Goal: Task Accomplishment & Management: Manage account settings

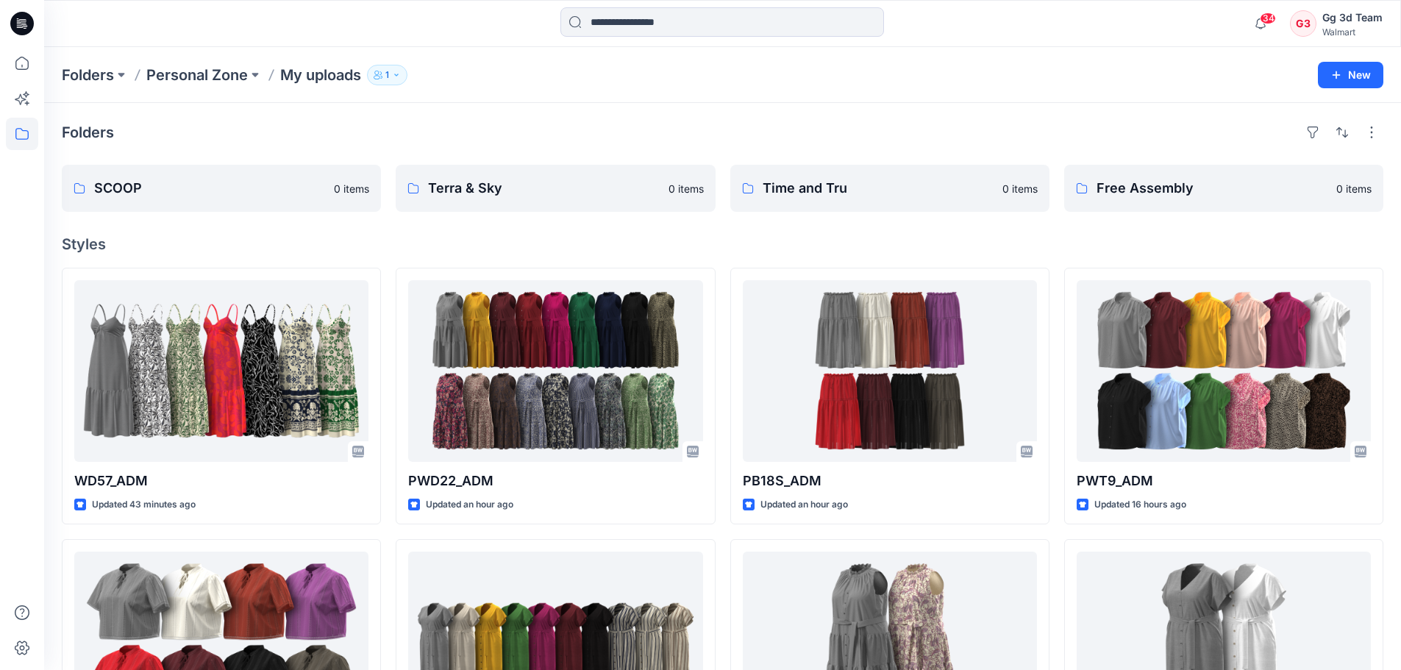
scroll to position [984, 0]
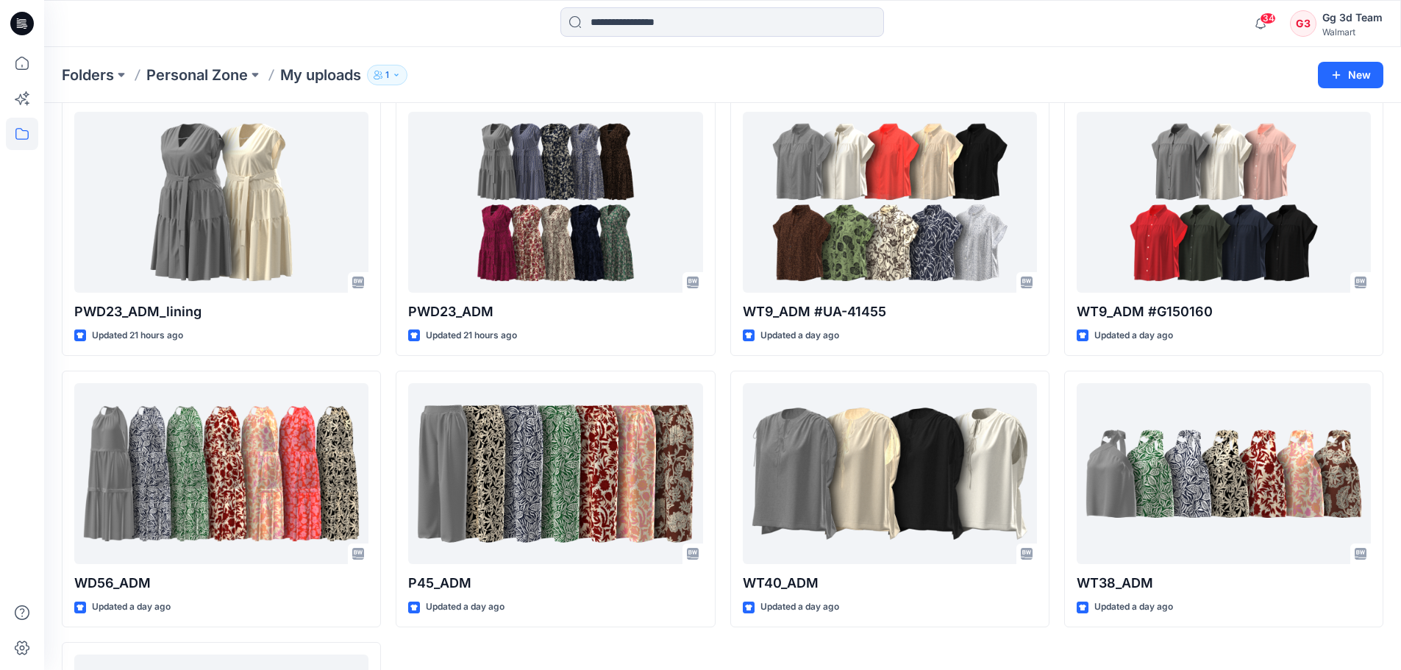
click at [516, 67] on div "Folders Personal Zone My uploads 1" at bounding box center [665, 75] width 1207 height 21
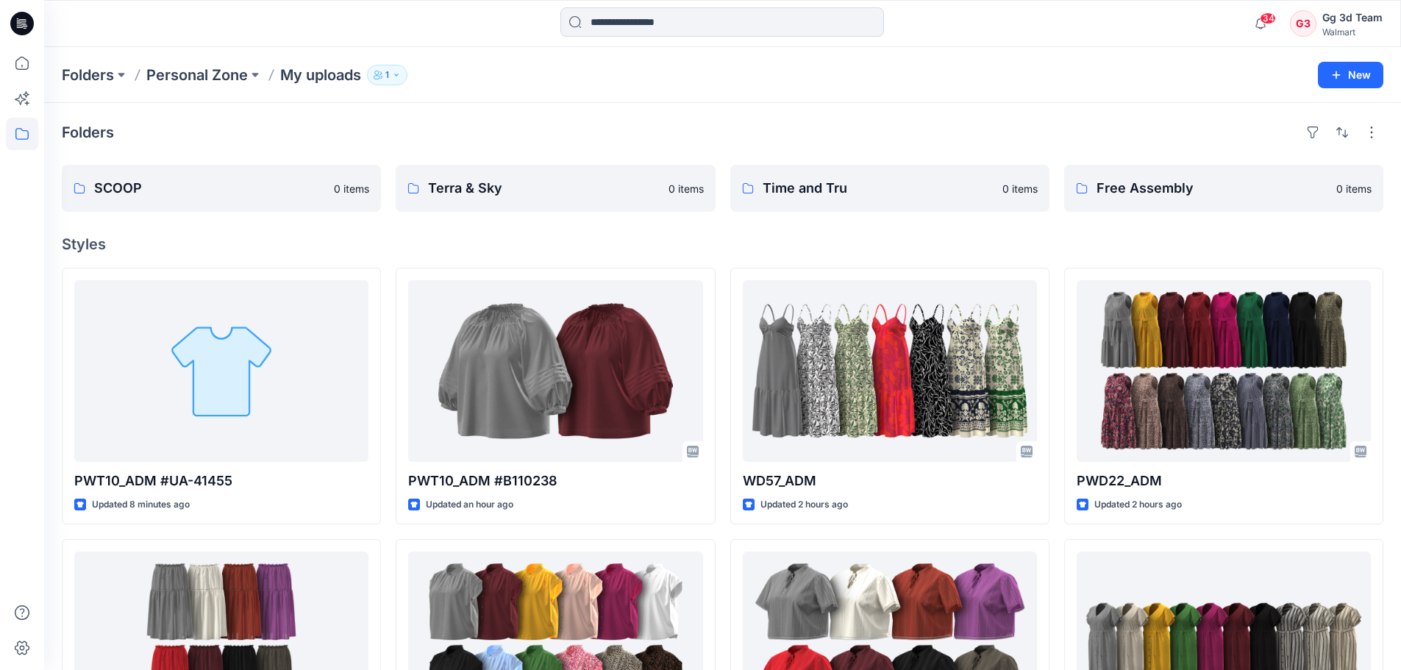
click at [881, 124] on div "Folders" at bounding box center [723, 133] width 1322 height 24
click at [675, 71] on div "Folders Personal Zone My uploads 1" at bounding box center [665, 75] width 1207 height 21
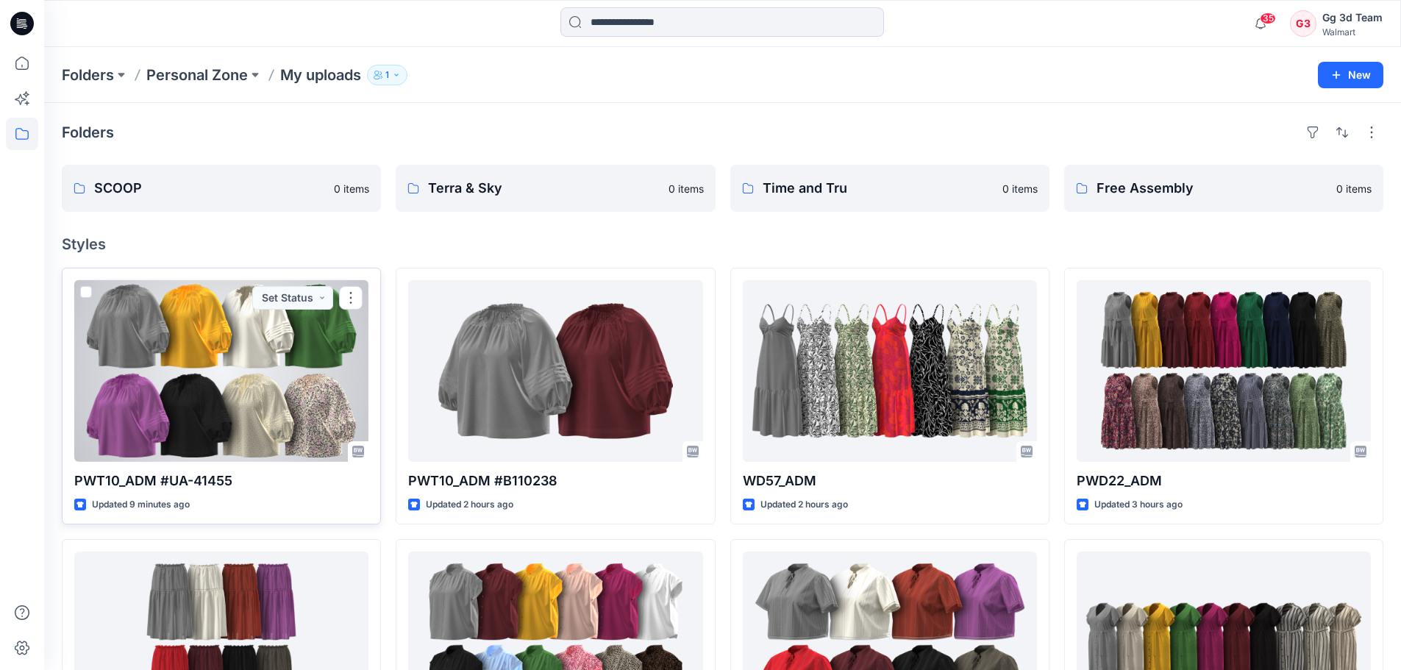
click at [80, 294] on span at bounding box center [86, 292] width 12 height 12
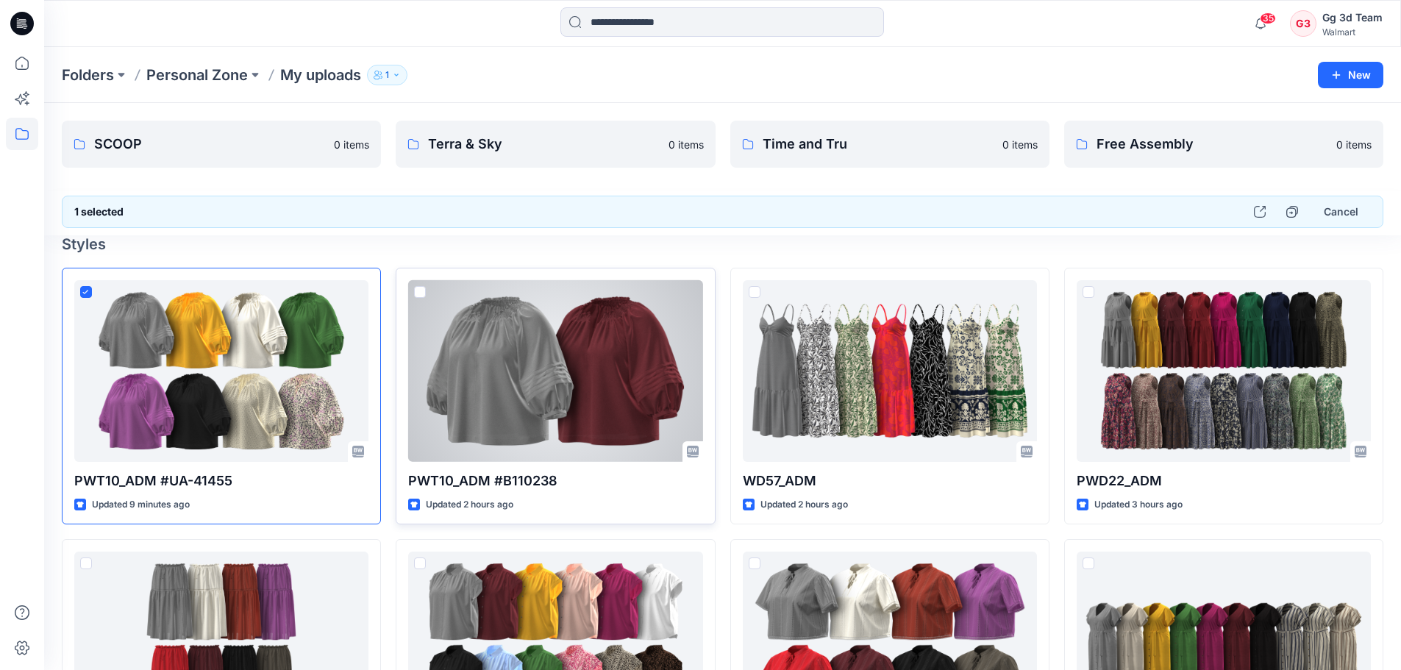
click at [418, 296] on span at bounding box center [420, 292] width 12 height 12
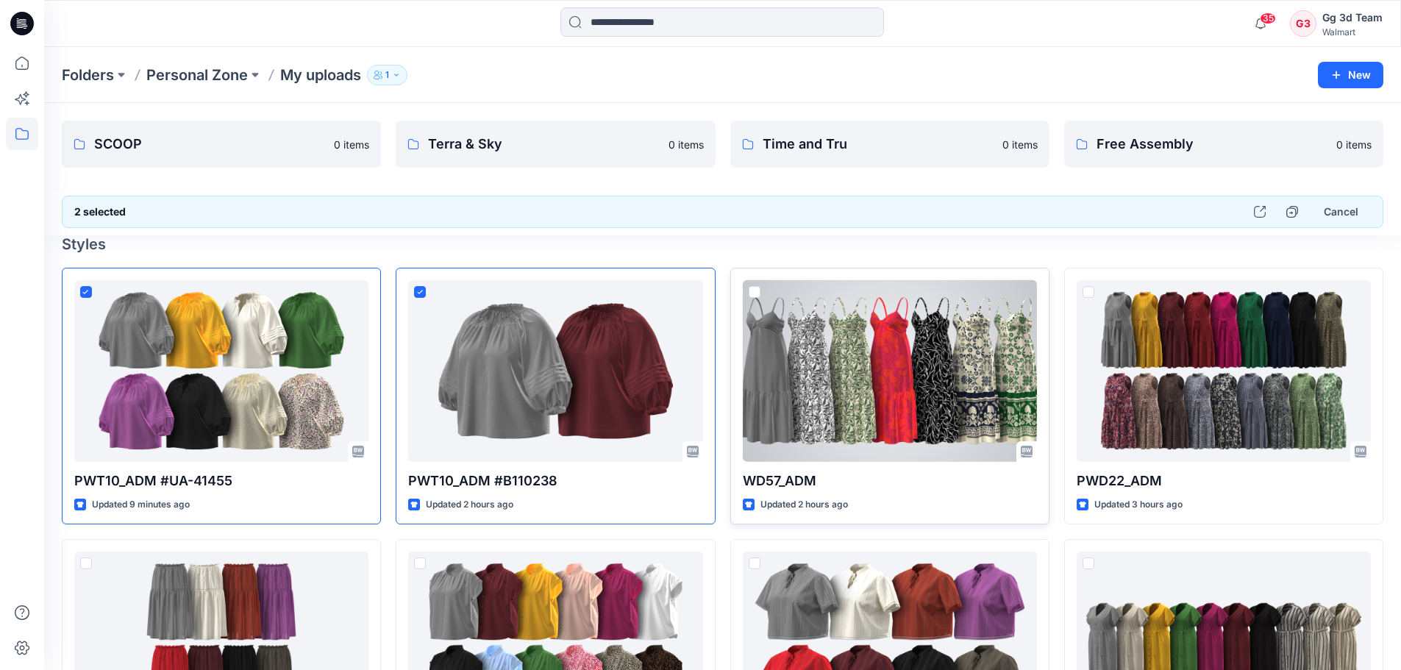
click at [749, 296] on span at bounding box center [755, 292] width 12 height 12
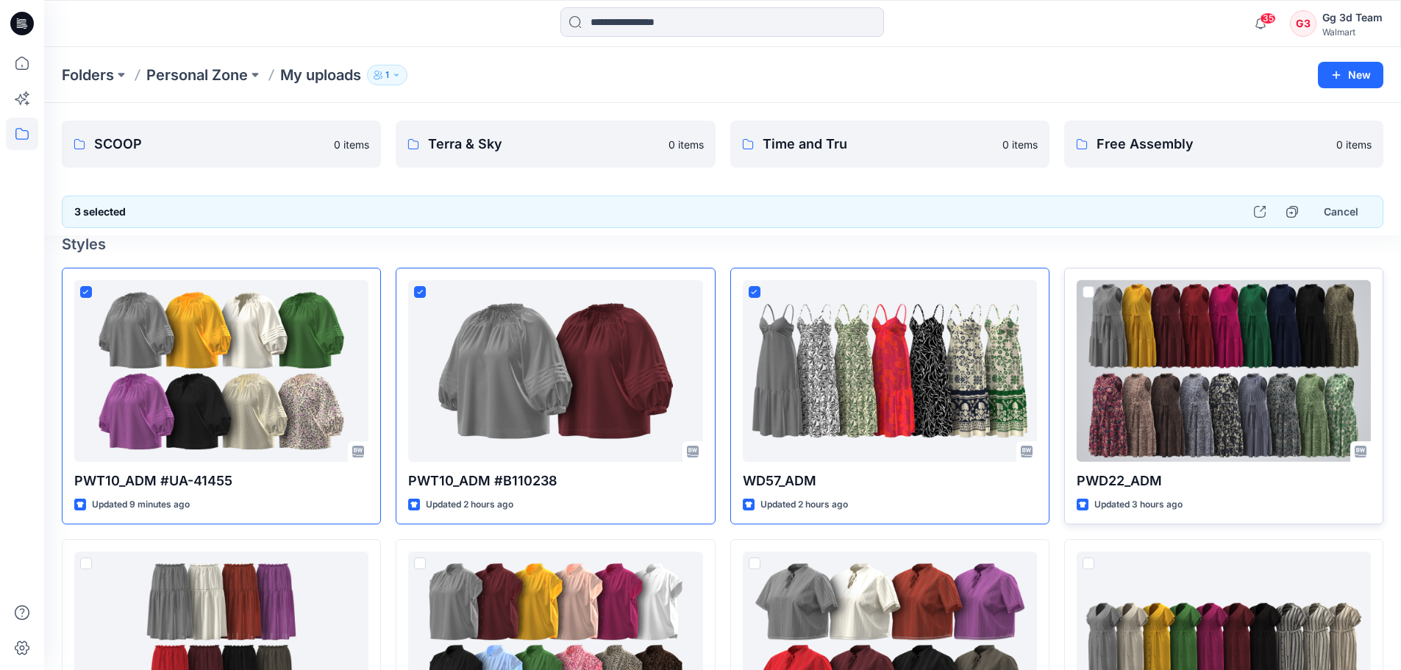
click at [1090, 293] on span at bounding box center [1089, 292] width 12 height 12
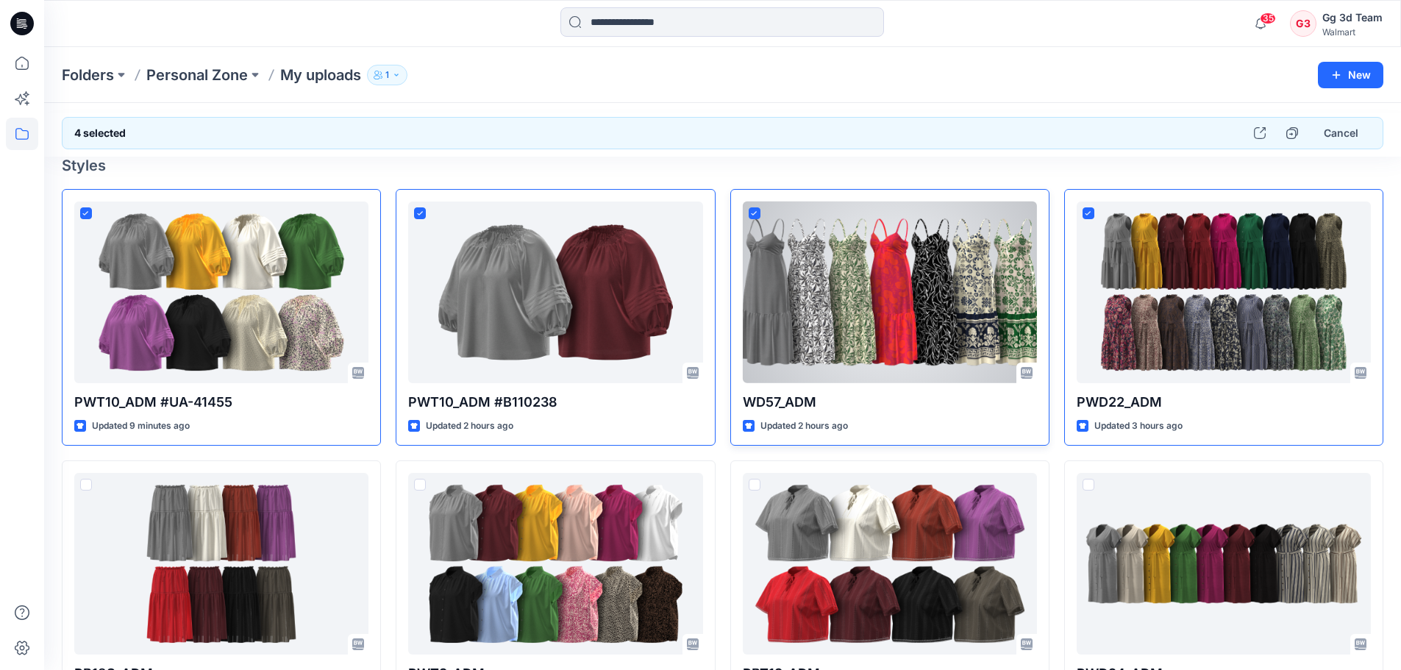
scroll to position [294, 0]
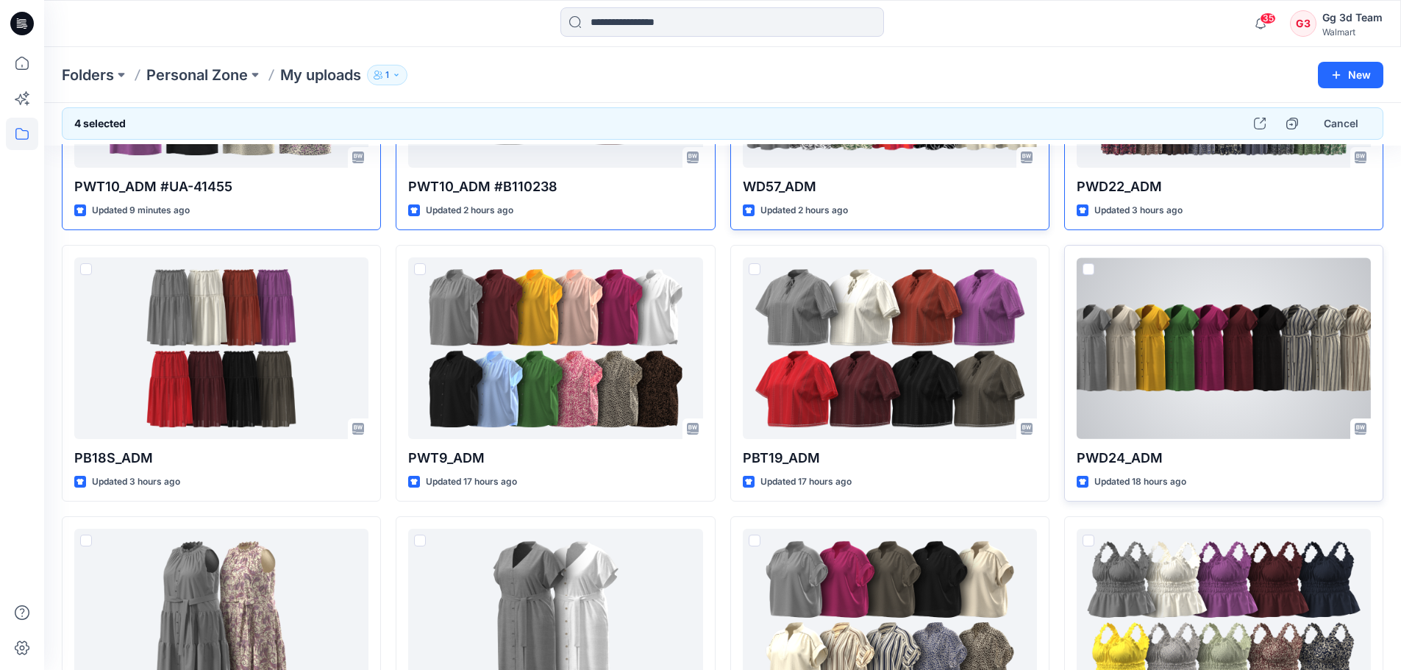
click at [1092, 271] on span at bounding box center [1089, 269] width 12 height 12
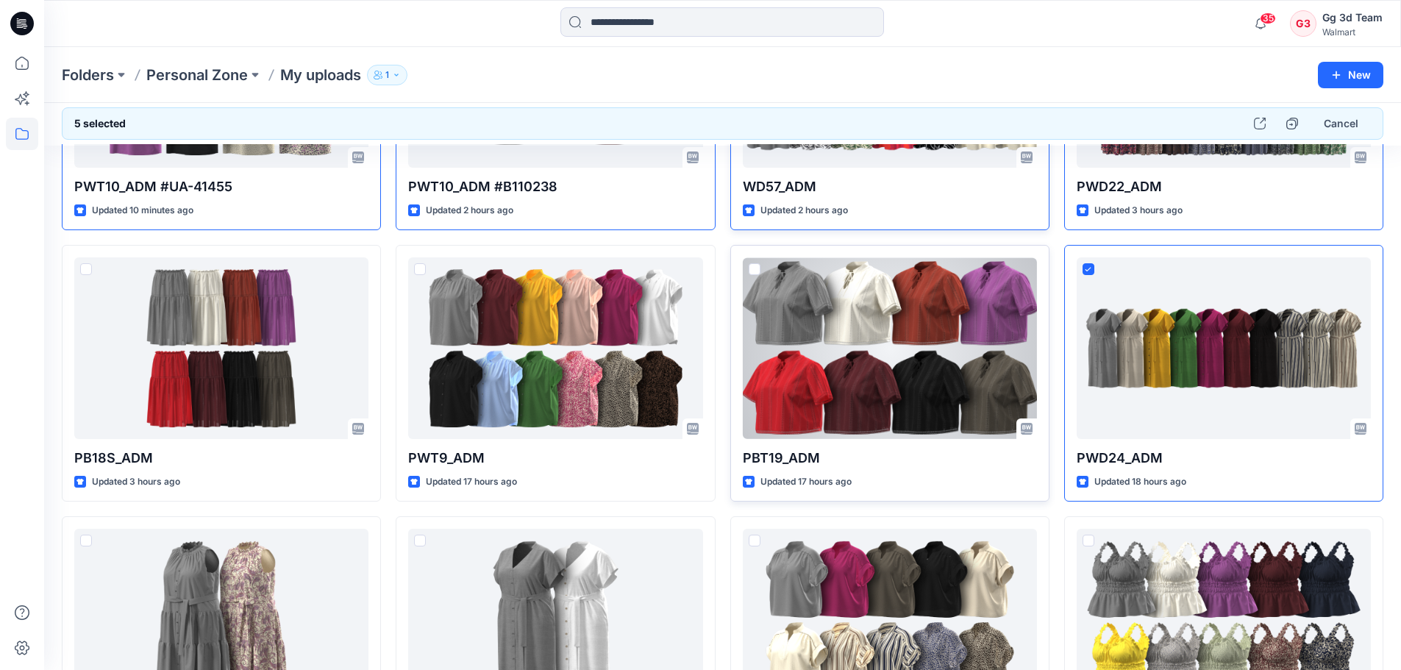
click at [753, 269] on span at bounding box center [755, 269] width 12 height 12
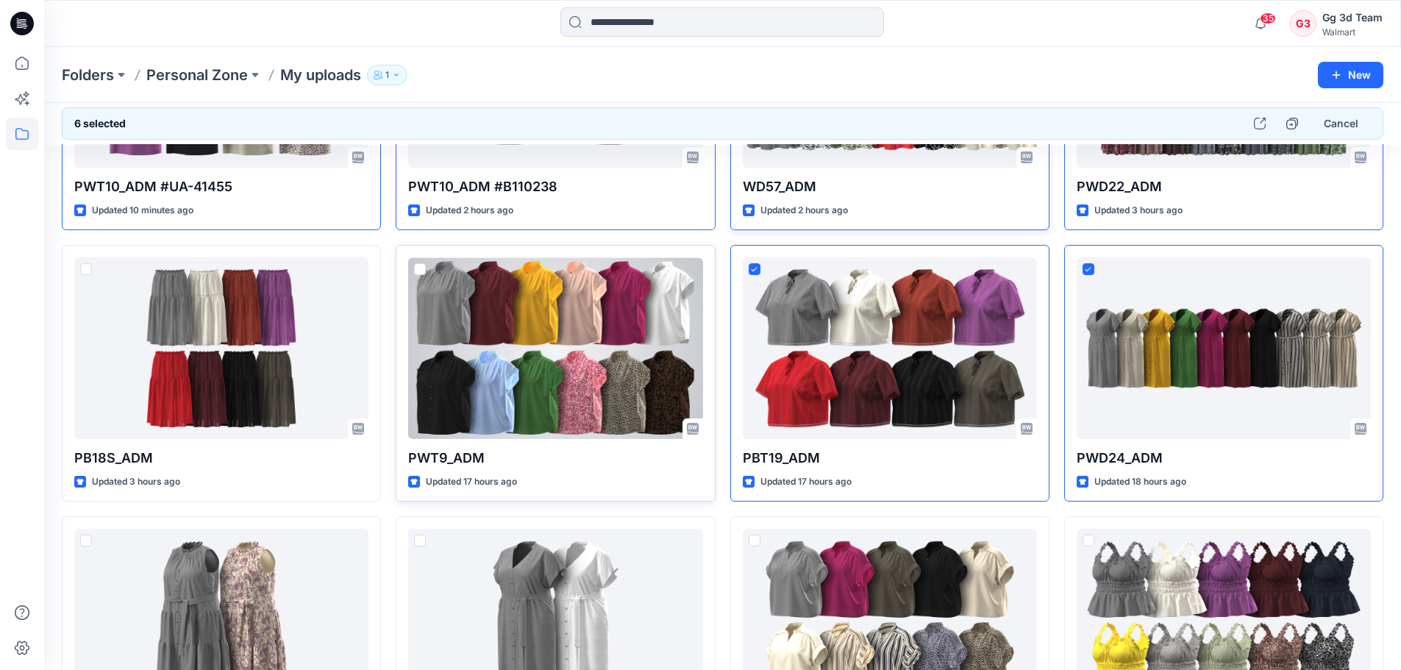
click at [416, 271] on span at bounding box center [420, 269] width 12 height 12
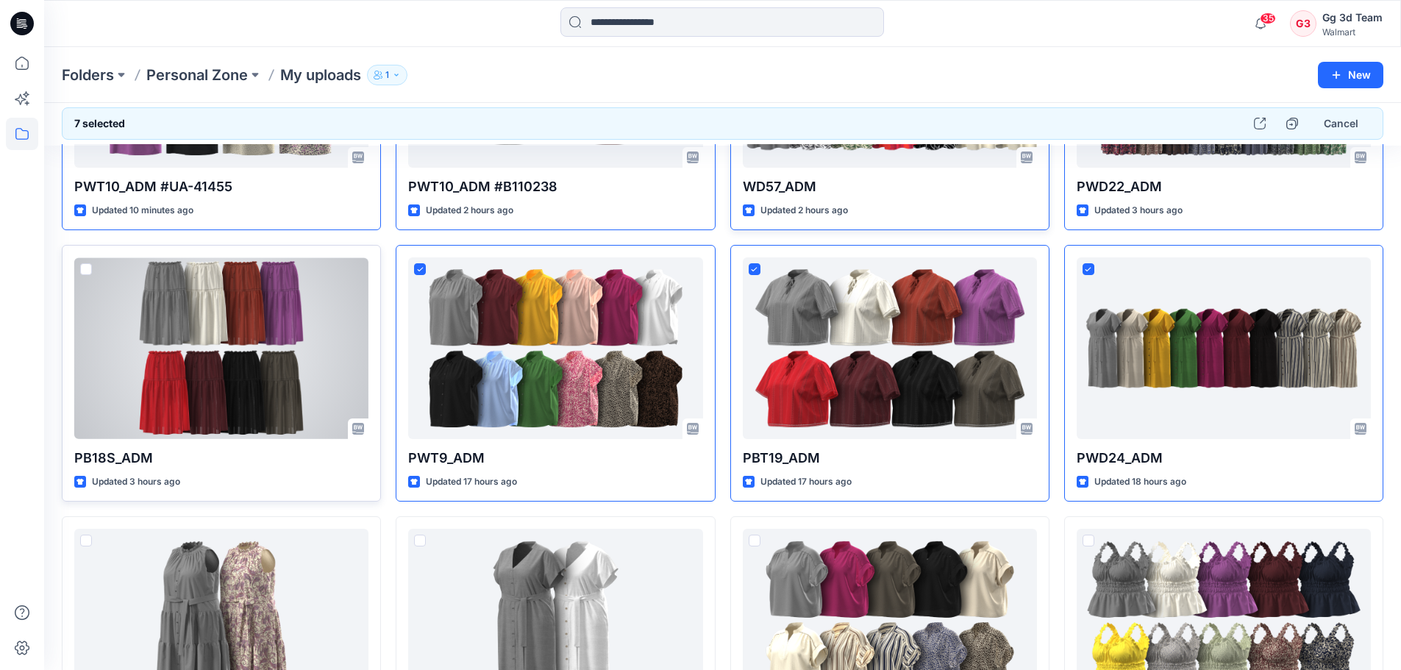
click at [77, 276] on div at bounding box center [221, 348] width 294 height 182
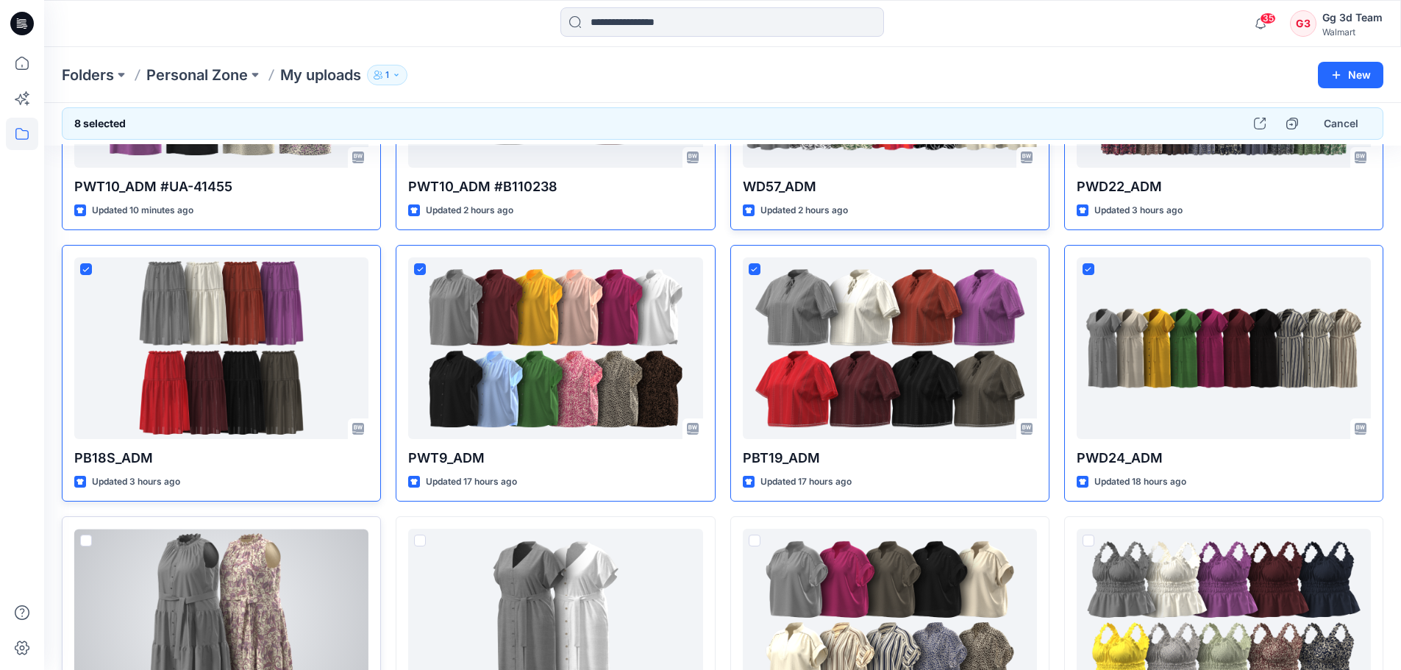
click at [88, 537] on span at bounding box center [86, 541] width 12 height 12
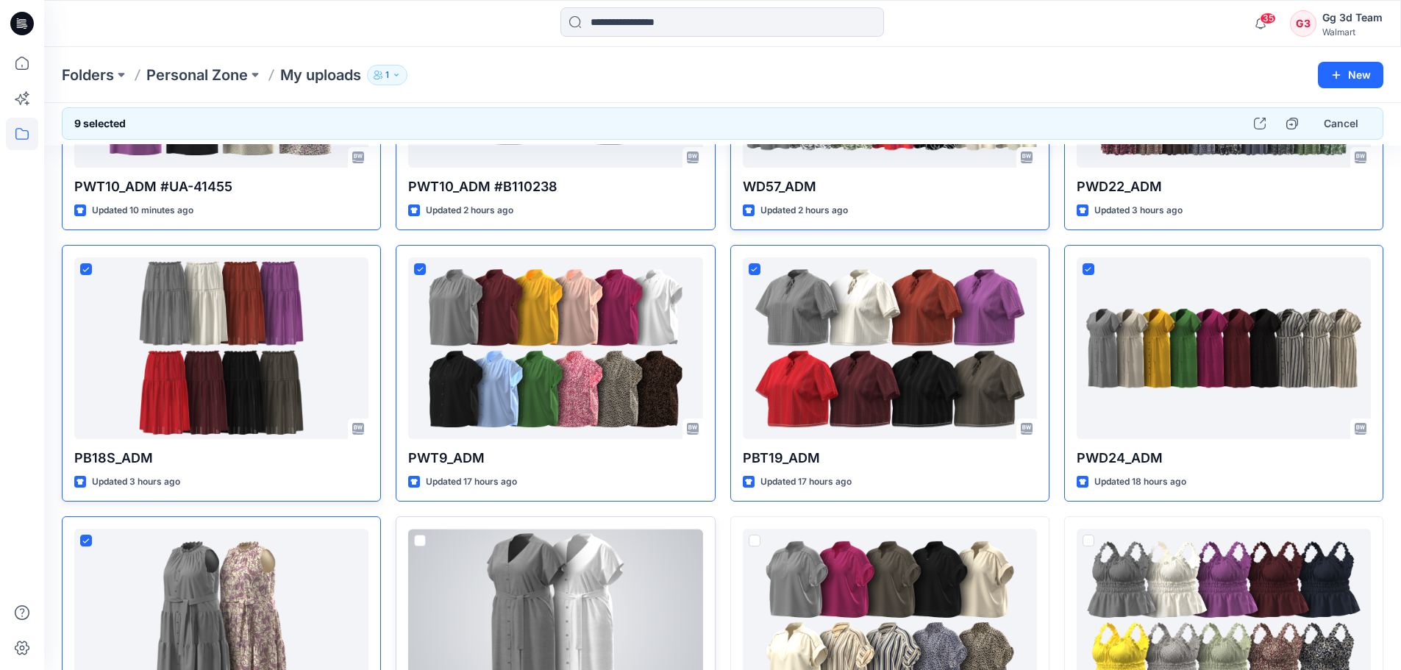
click at [420, 545] on span at bounding box center [420, 541] width 12 height 12
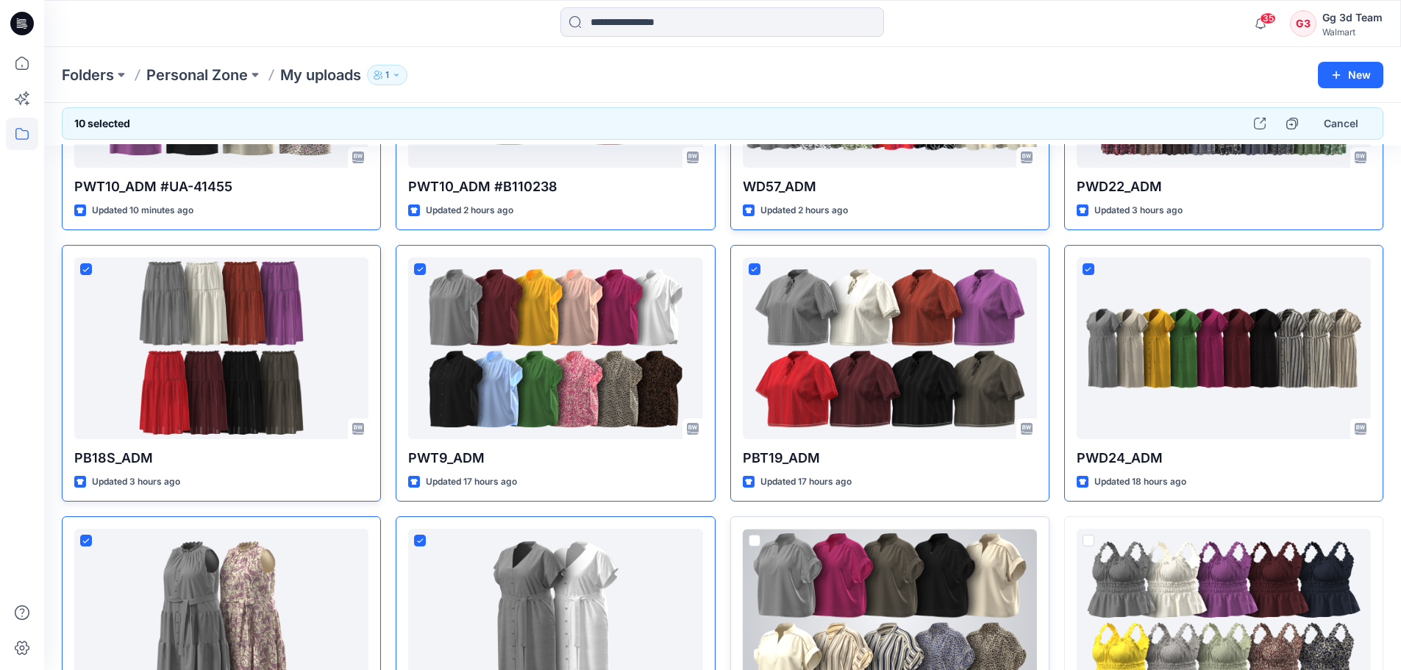
click at [756, 545] on span at bounding box center [755, 541] width 12 height 12
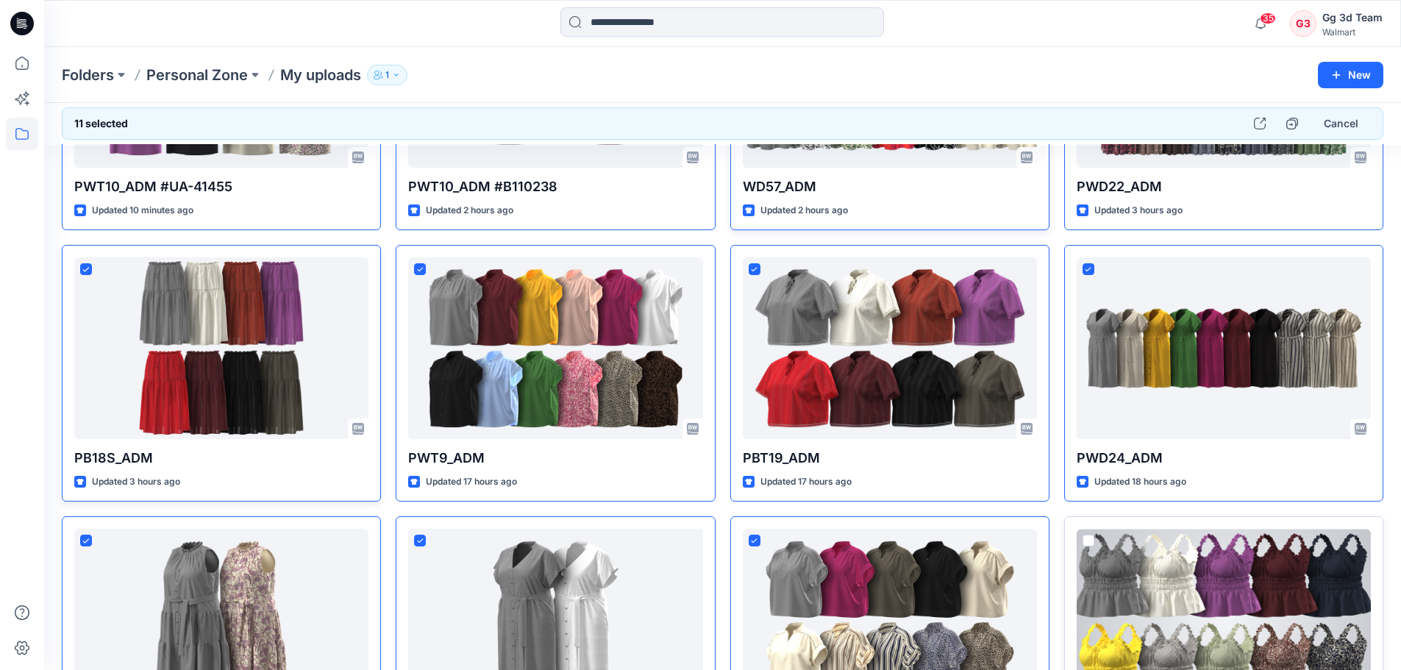
click at [1094, 537] on span at bounding box center [1089, 541] width 12 height 12
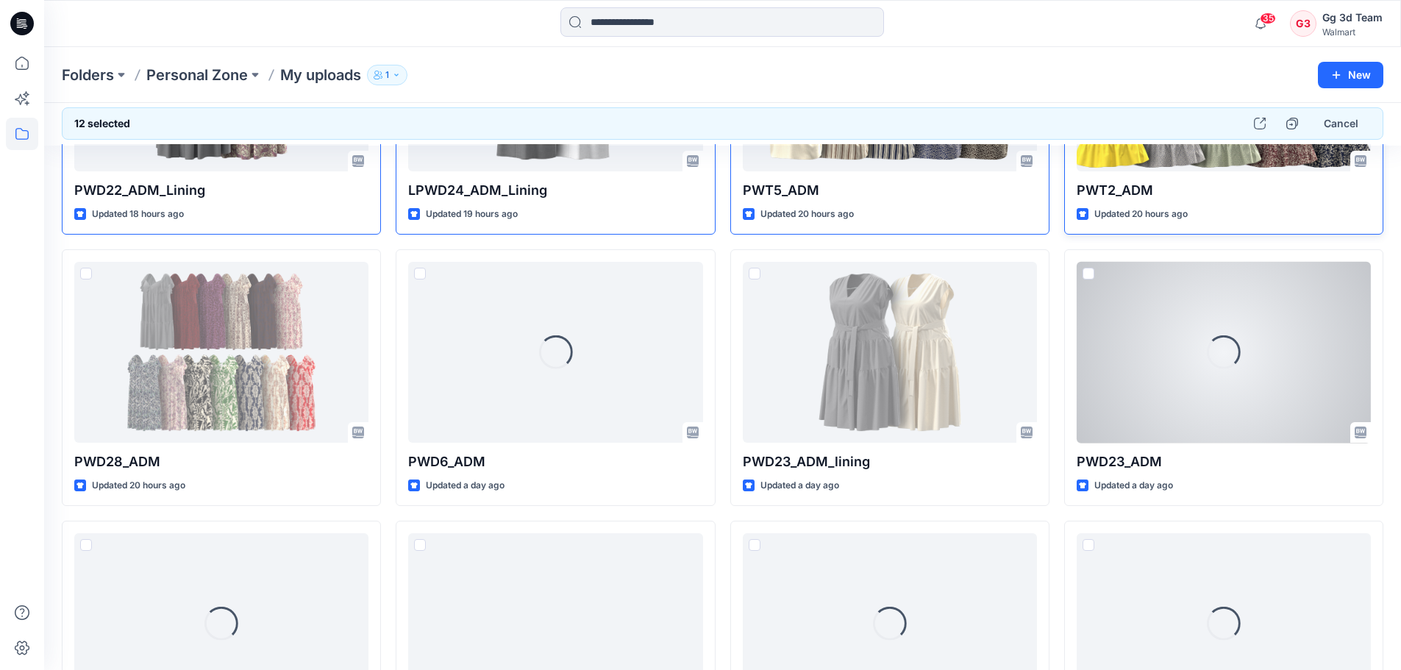
scroll to position [836, 0]
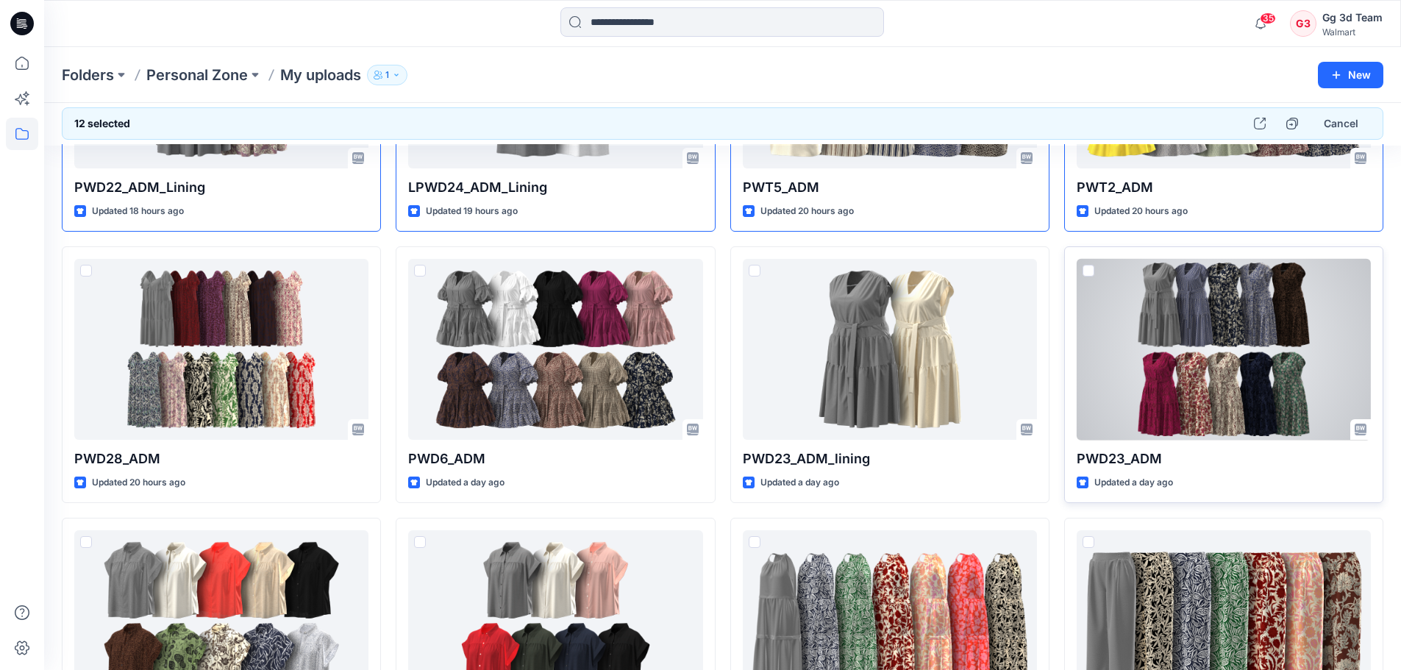
click at [1091, 276] on span at bounding box center [1089, 271] width 12 height 12
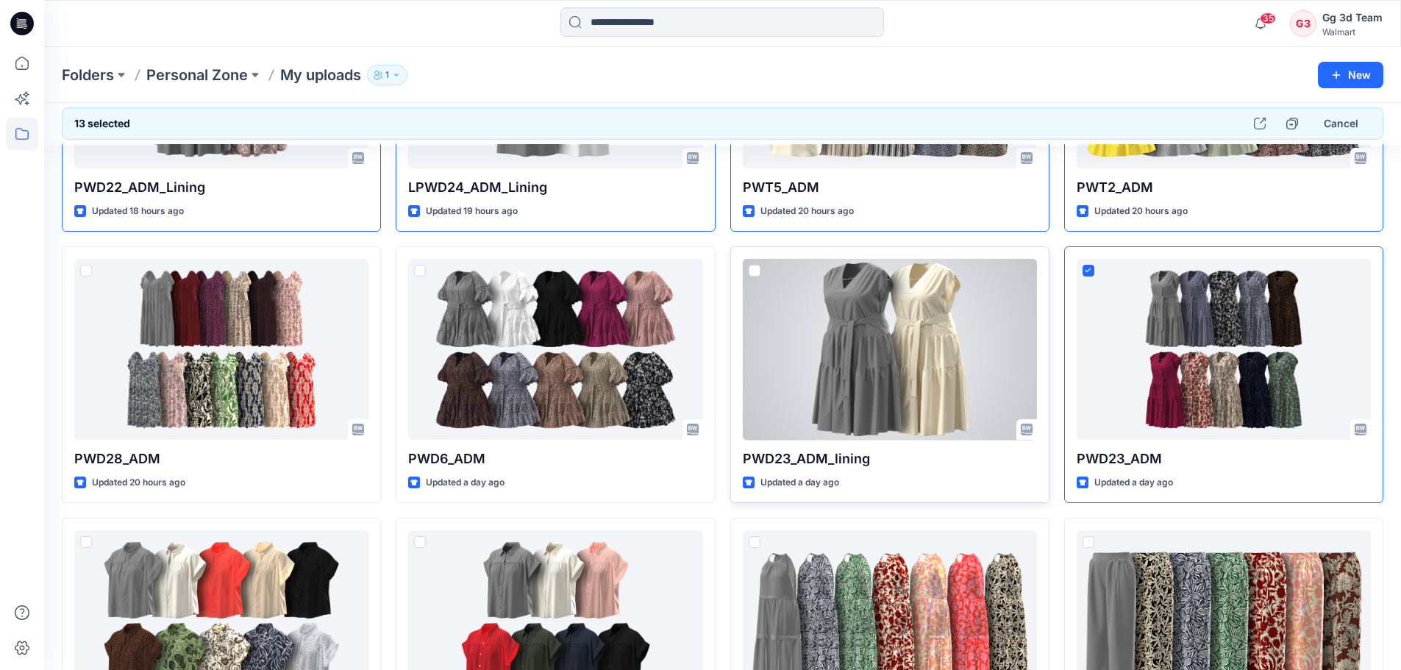
click at [751, 270] on span at bounding box center [755, 271] width 12 height 12
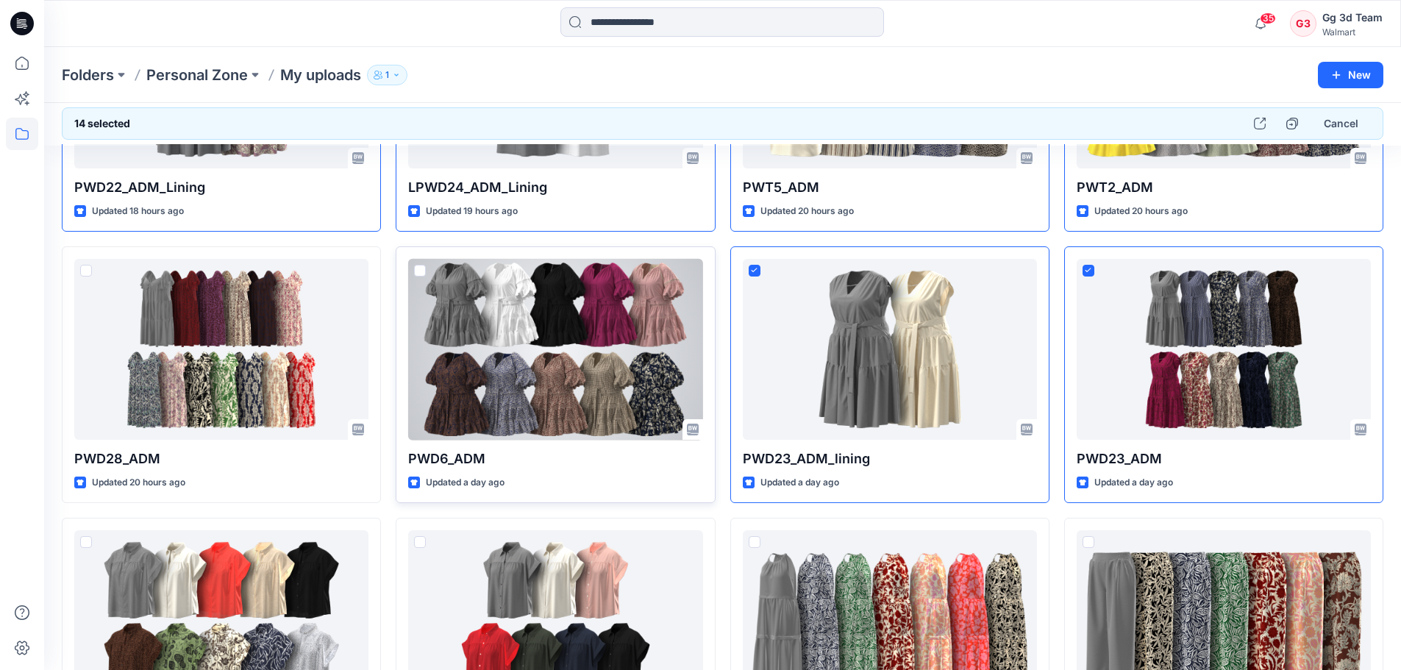
click at [418, 272] on span at bounding box center [420, 271] width 12 height 12
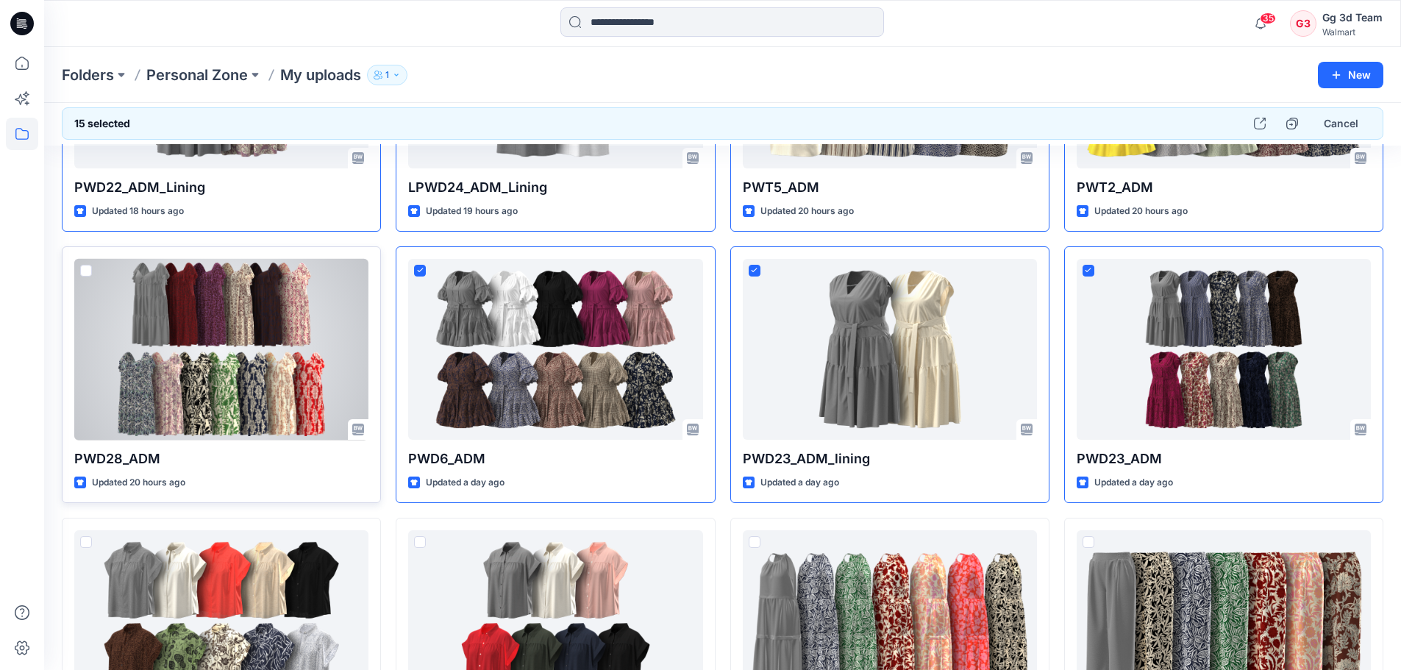
click at [82, 271] on span at bounding box center [86, 271] width 12 height 12
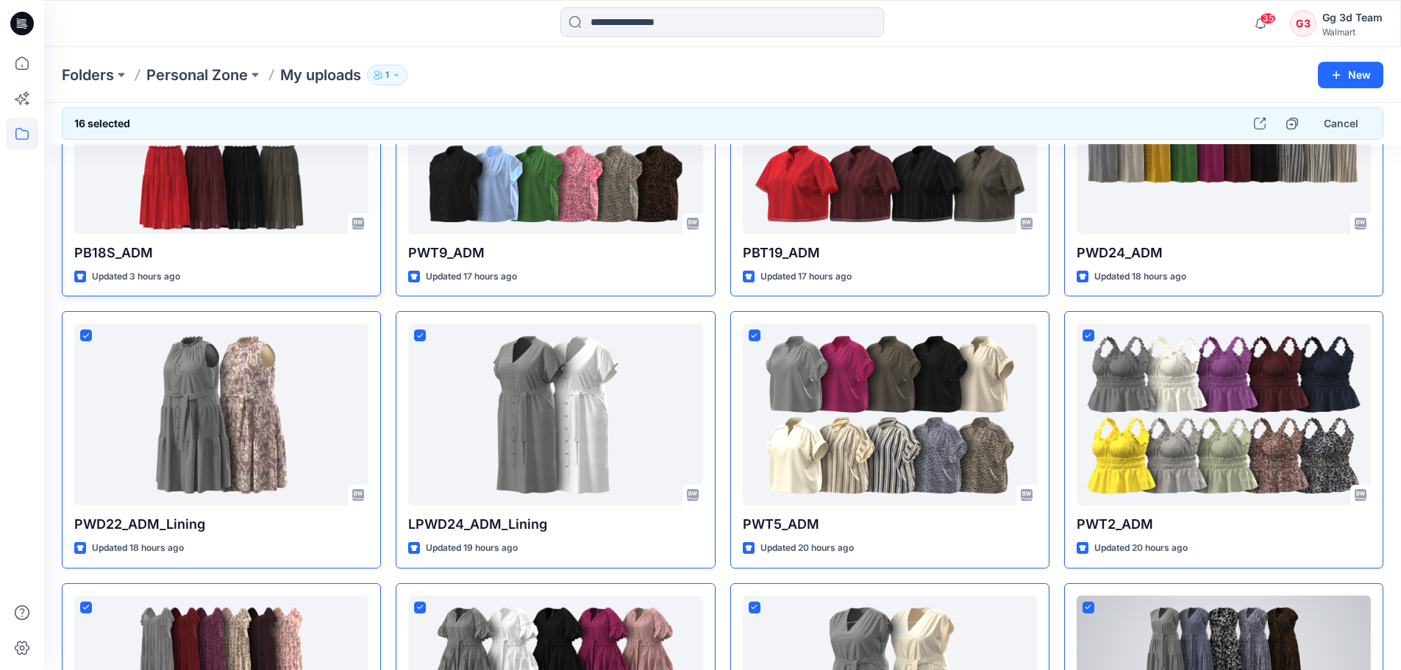
scroll to position [494, 0]
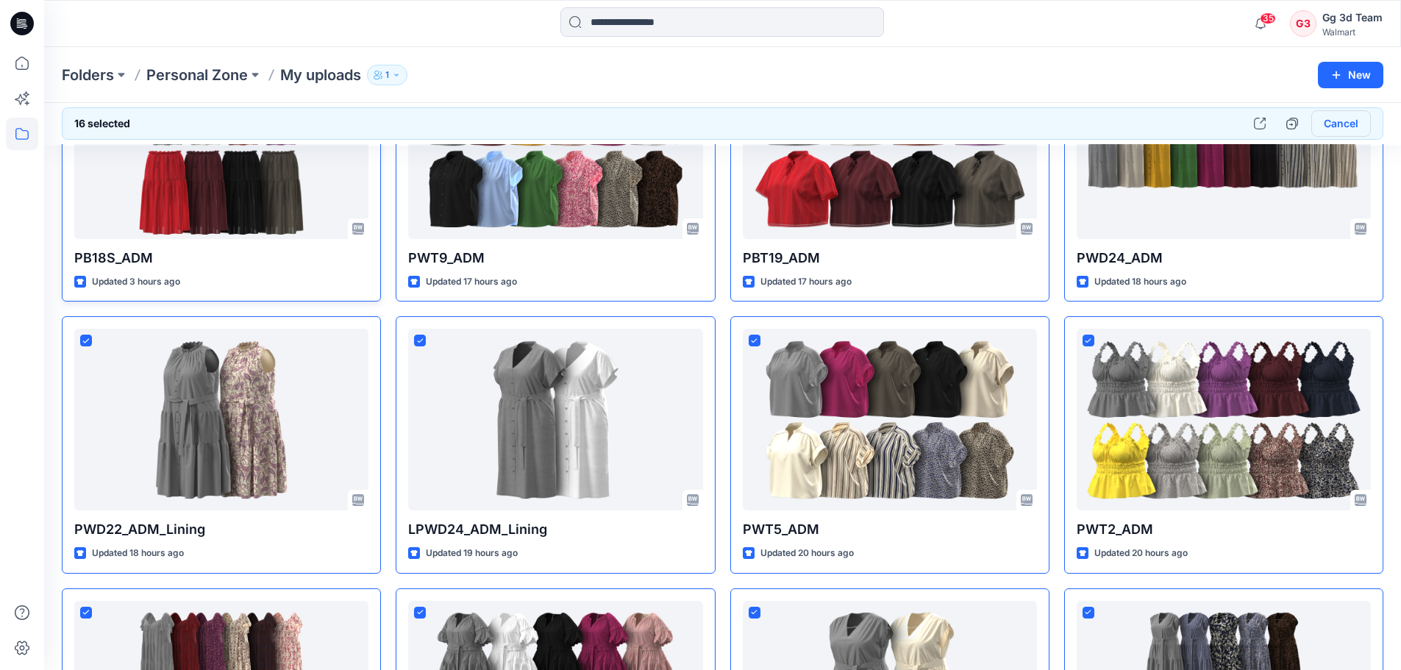
click at [1333, 116] on button "Cancel" at bounding box center [1342, 123] width 60 height 26
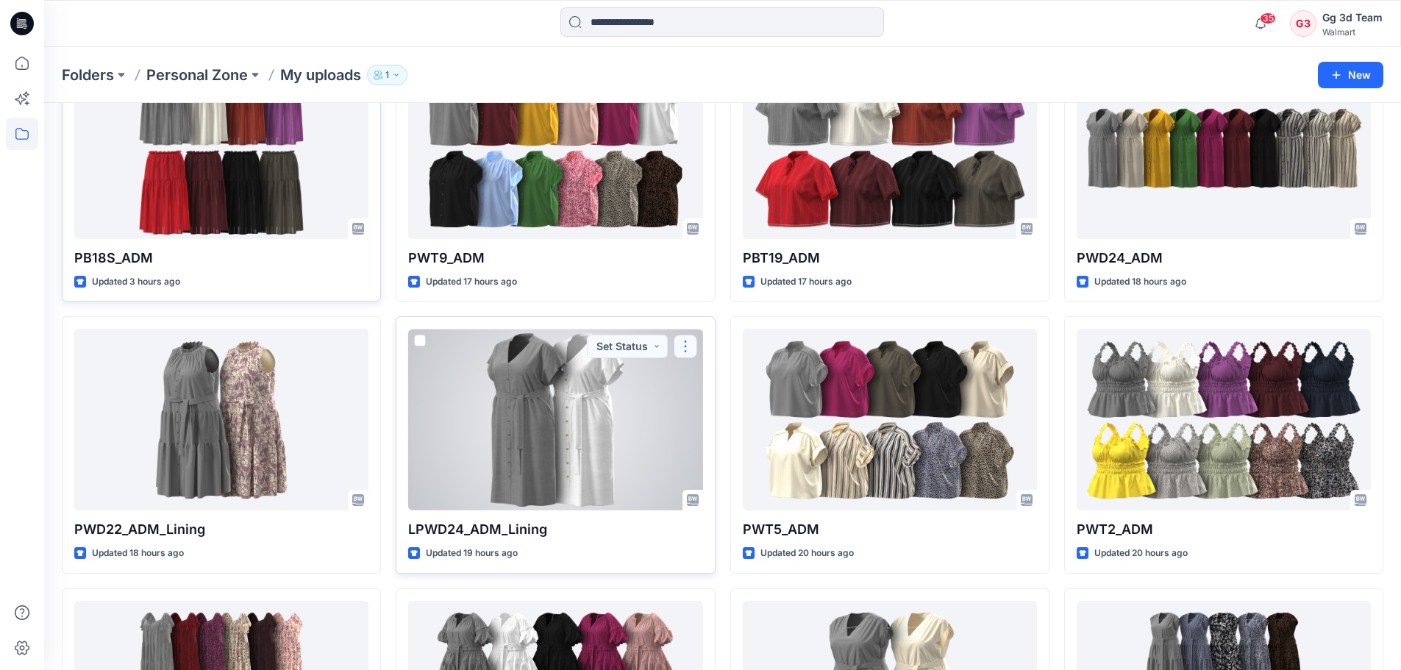
click at [679, 349] on button "button" at bounding box center [686, 347] width 24 height 24
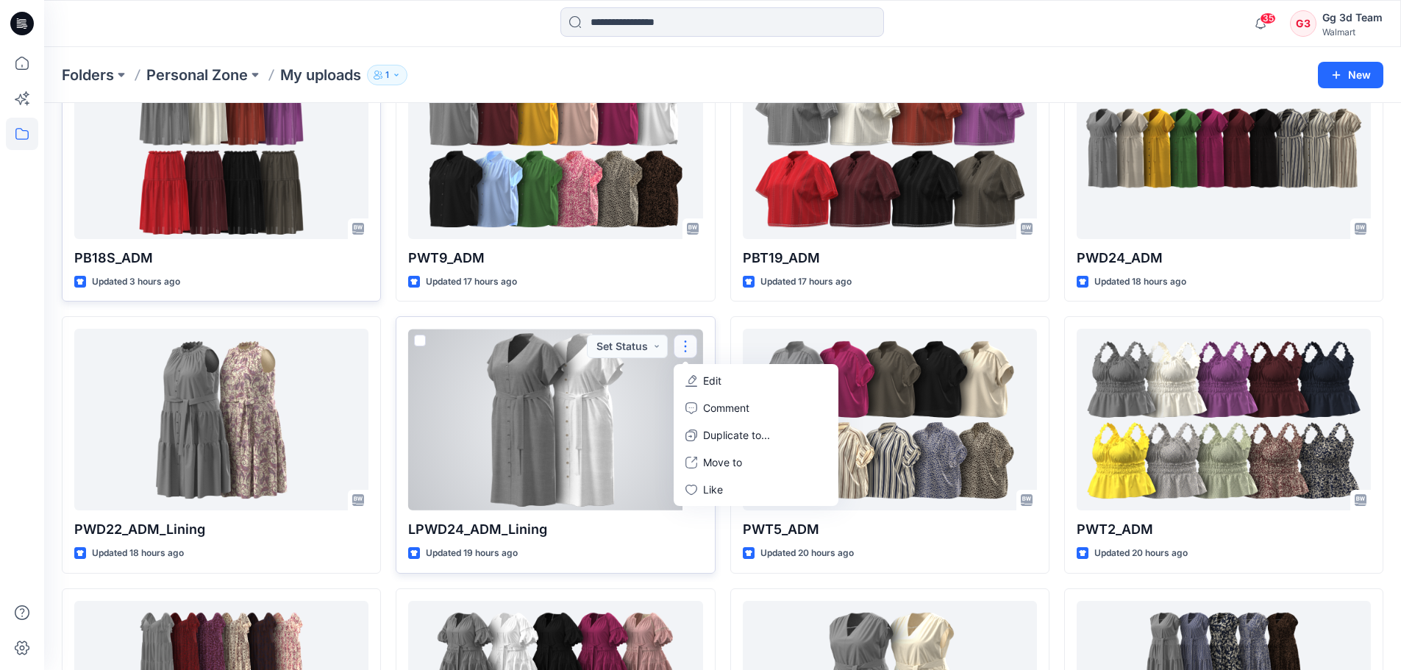
click at [708, 377] on p "Edit" at bounding box center [712, 380] width 18 height 15
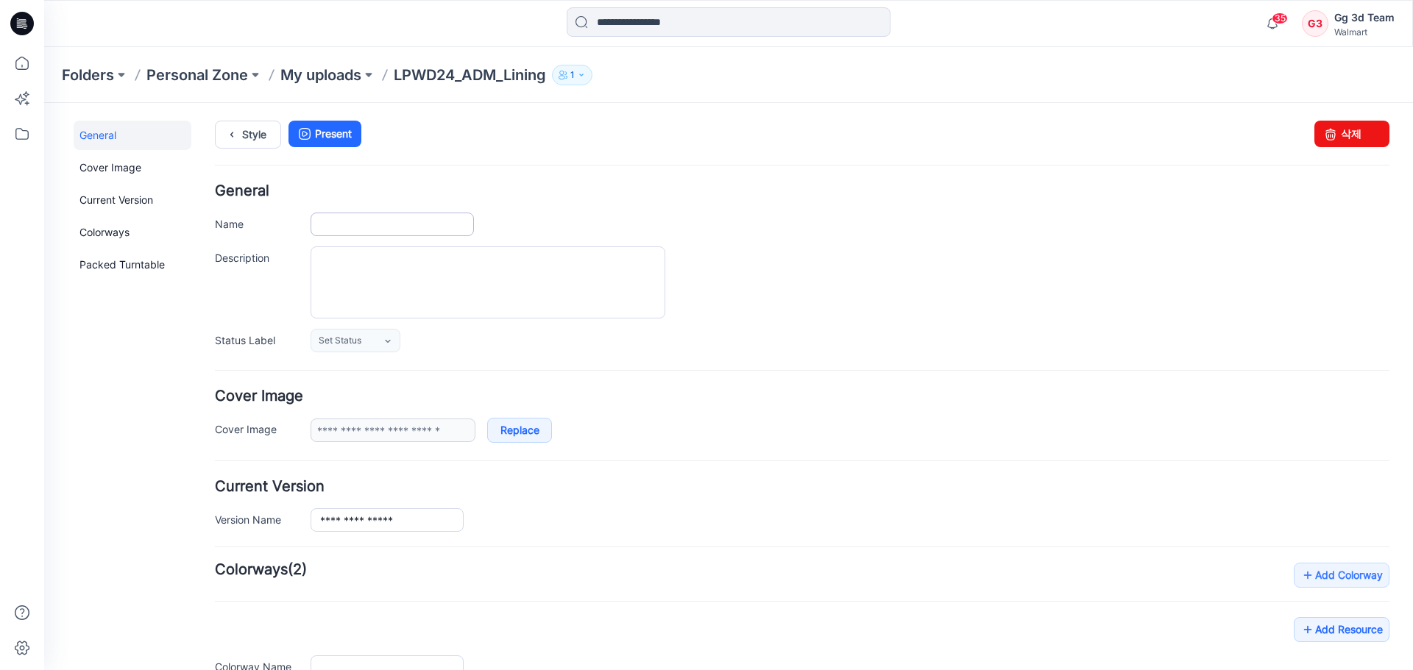
type input "**********"
click at [325, 219] on input "**********" at bounding box center [391, 225] width 163 height 24
type input "**********"
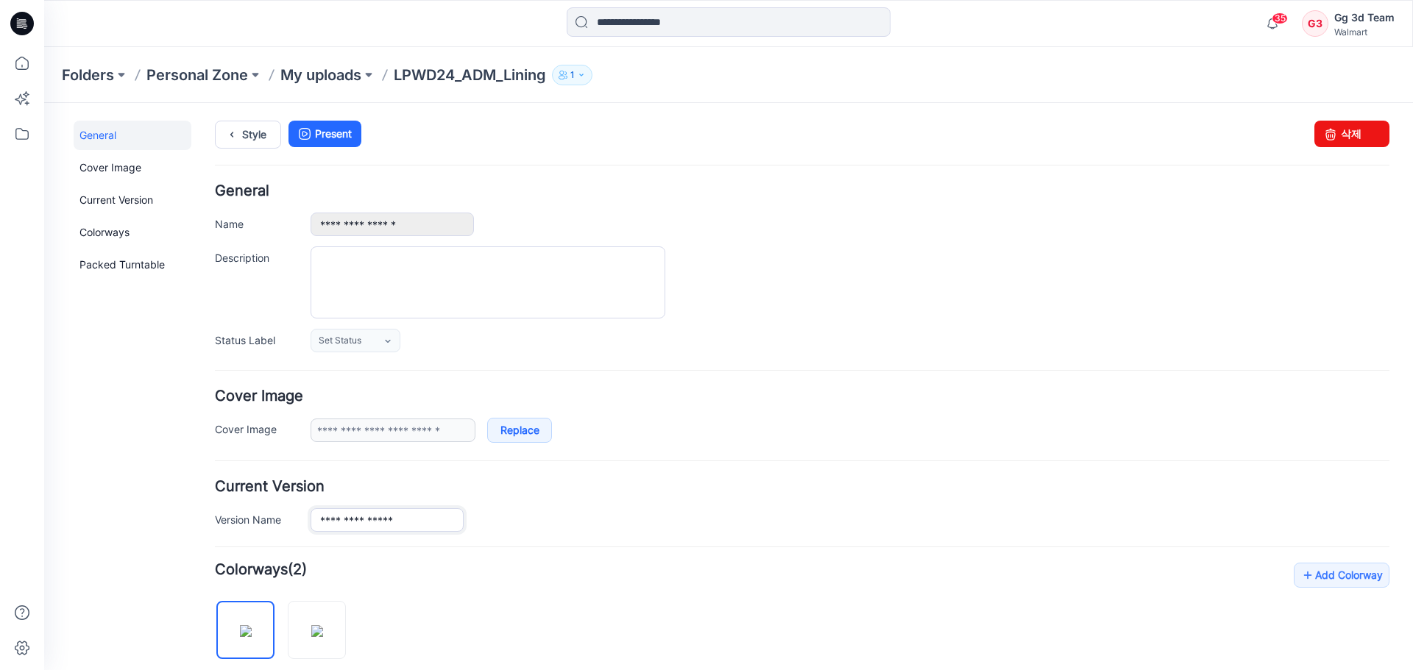
click at [326, 524] on input "**********" at bounding box center [386, 520] width 153 height 24
type input "**********"
click at [658, 533] on form "**********" at bounding box center [802, 660] width 1174 height 952
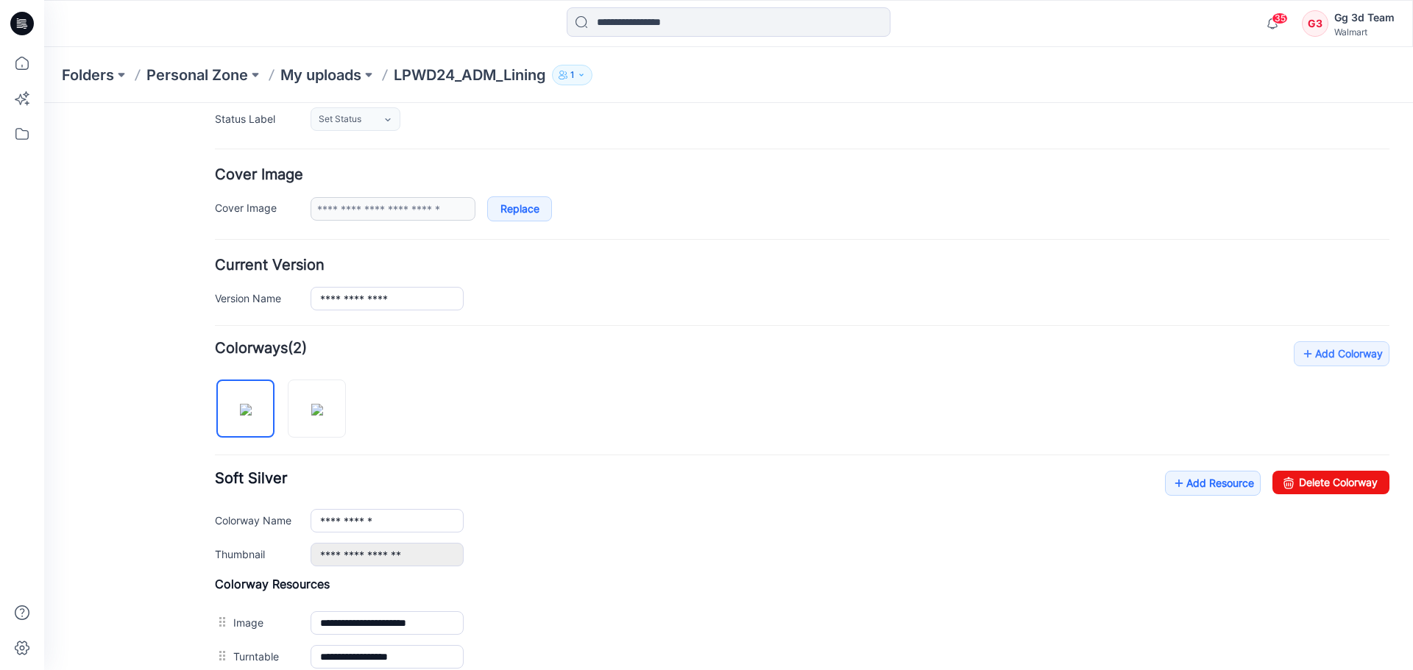
scroll to position [221, 0]
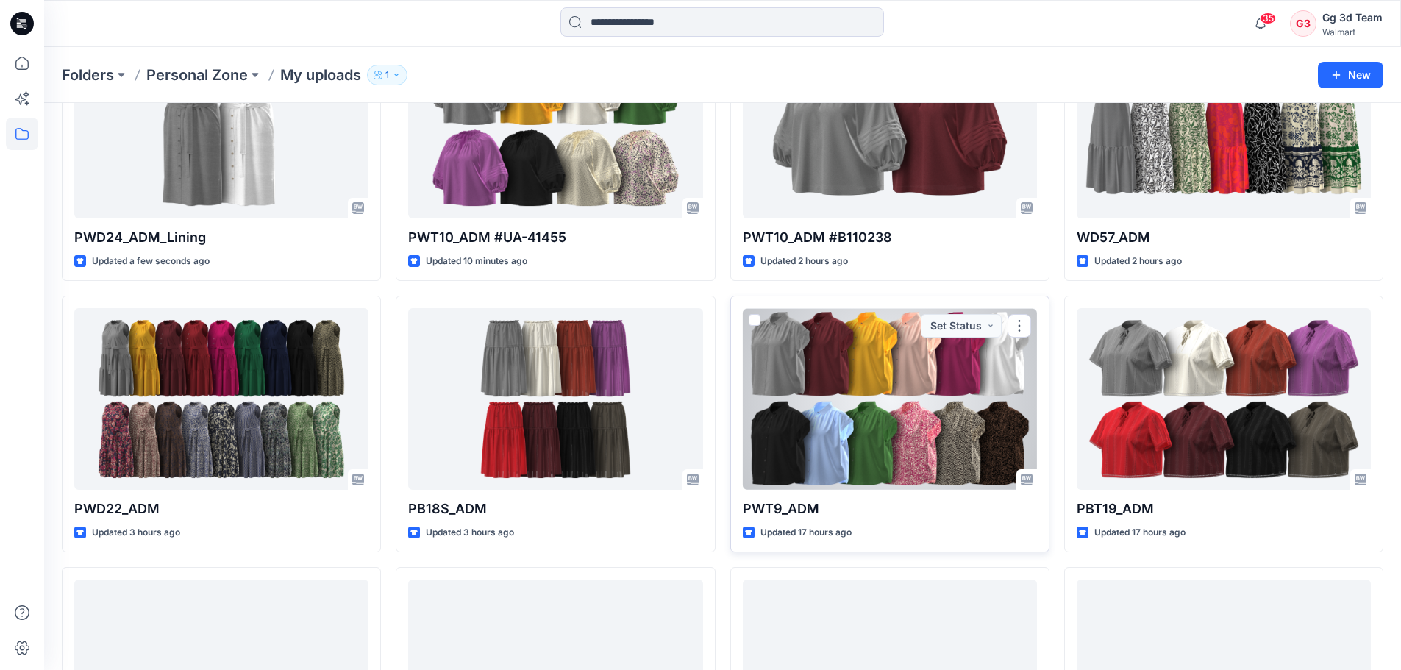
scroll to position [127, 0]
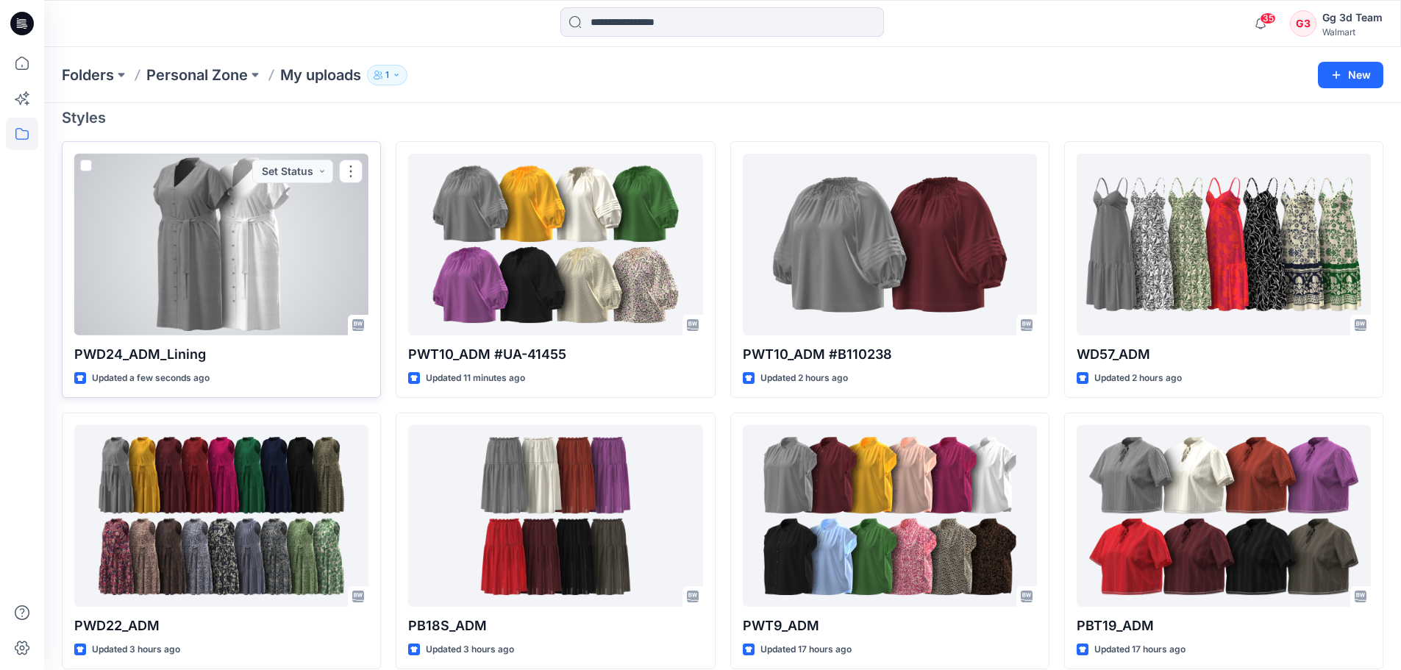
click at [85, 166] on span at bounding box center [86, 166] width 12 height 12
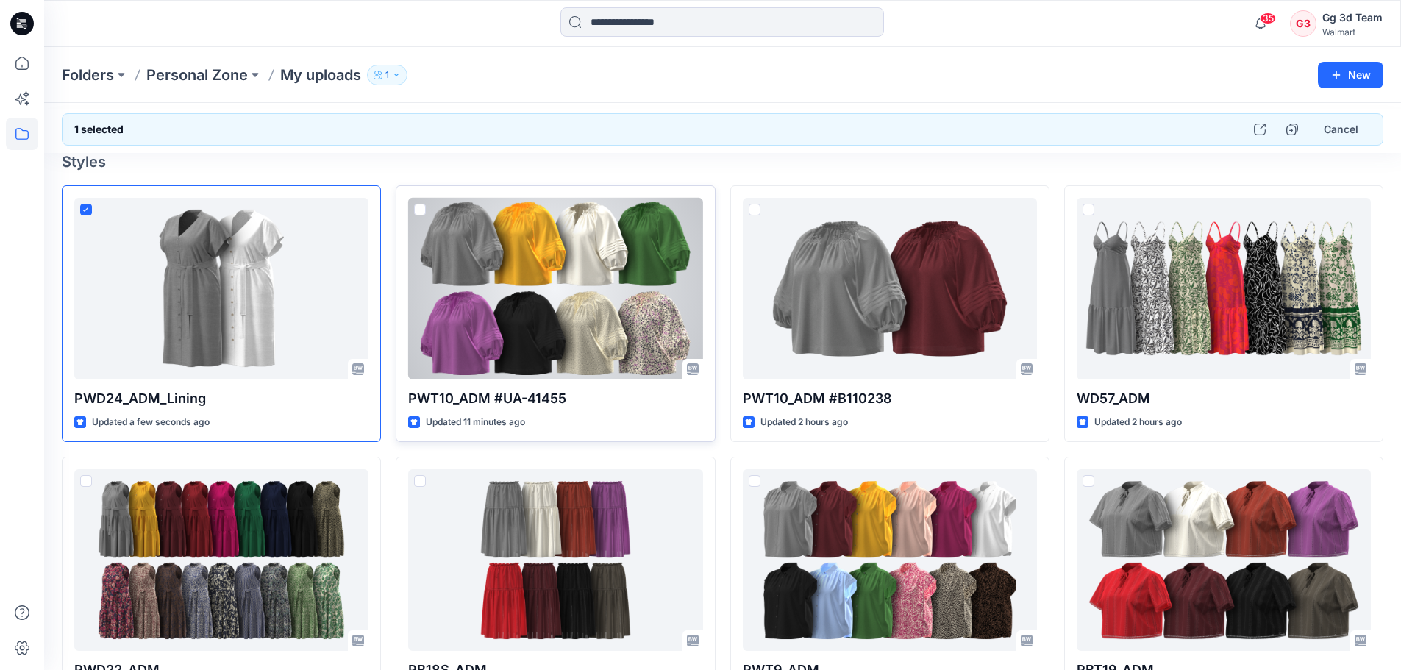
click at [417, 207] on span at bounding box center [420, 210] width 12 height 12
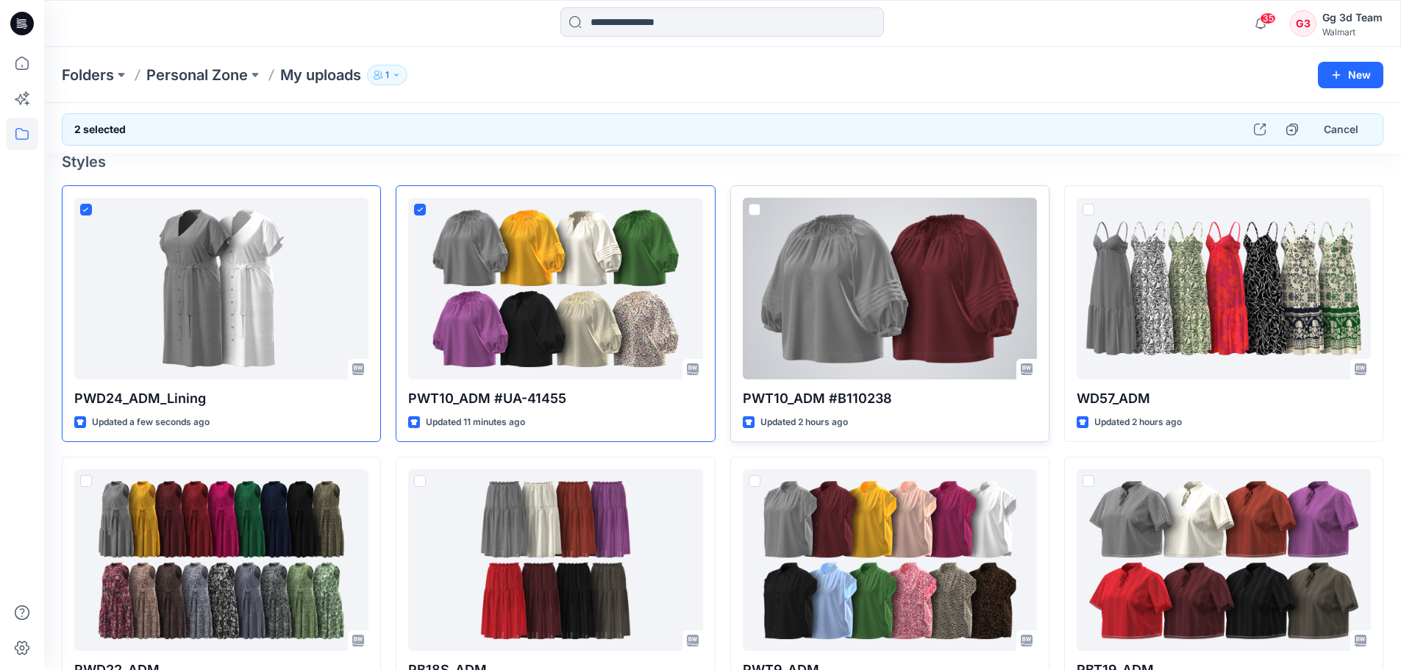
click at [758, 210] on span at bounding box center [755, 210] width 12 height 12
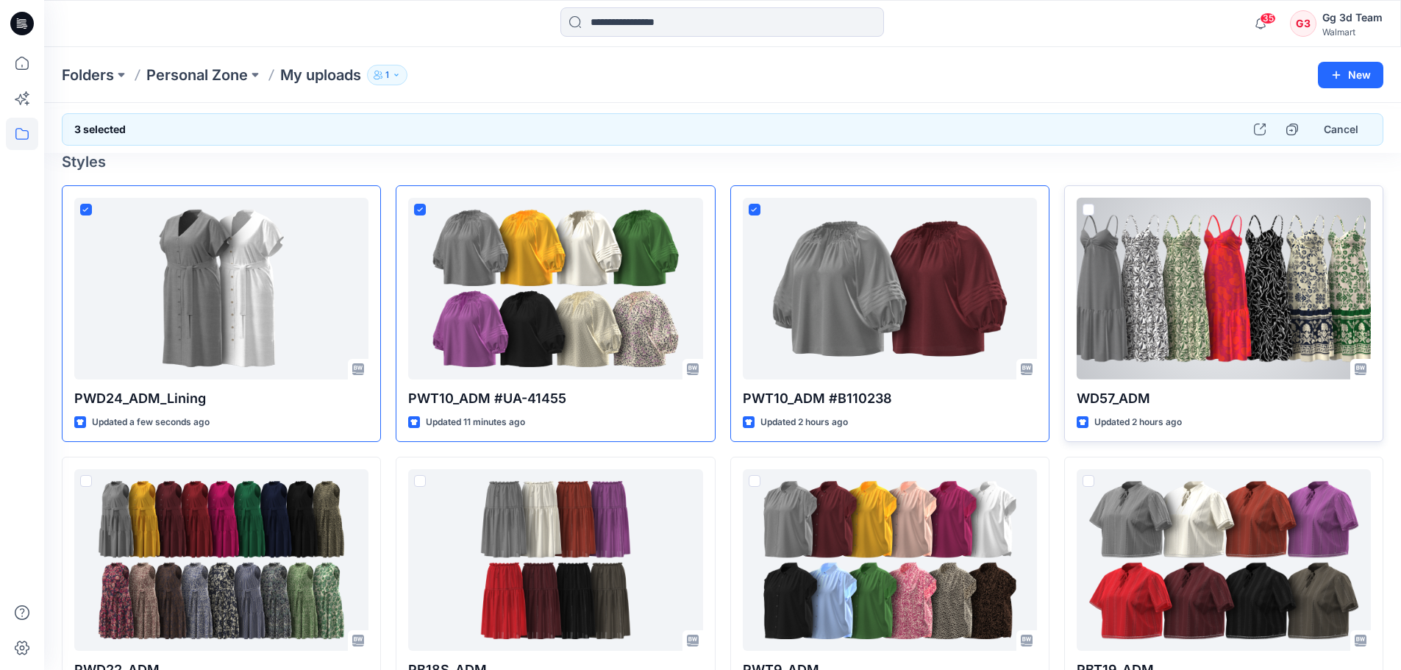
click at [1090, 213] on span at bounding box center [1089, 210] width 12 height 12
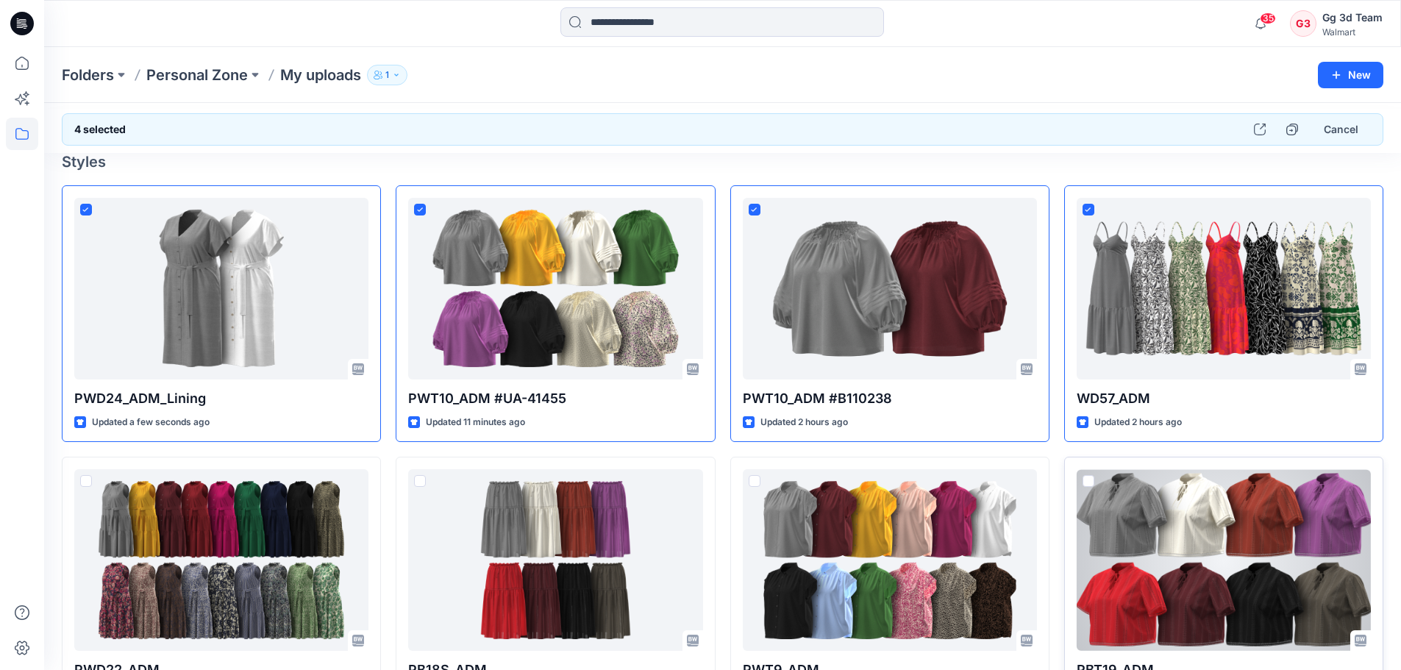
click at [1089, 477] on span at bounding box center [1089, 481] width 12 height 12
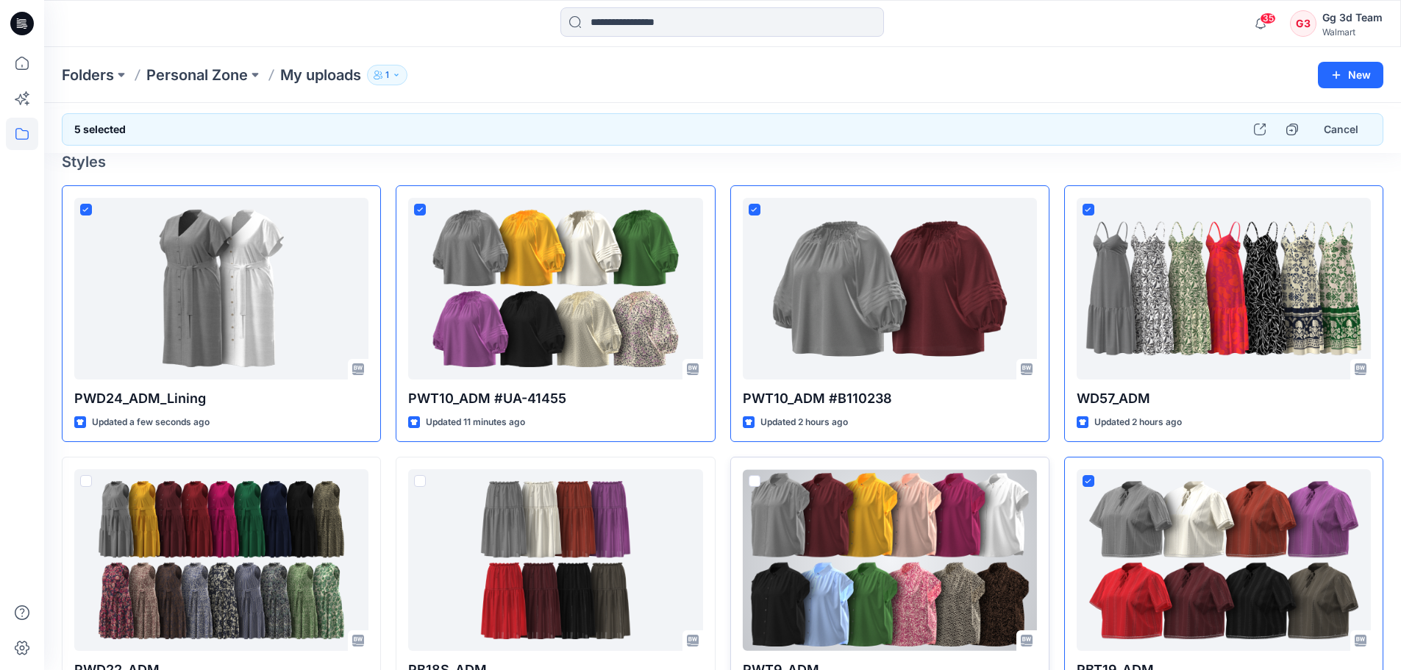
click at [757, 483] on span at bounding box center [755, 481] width 12 height 12
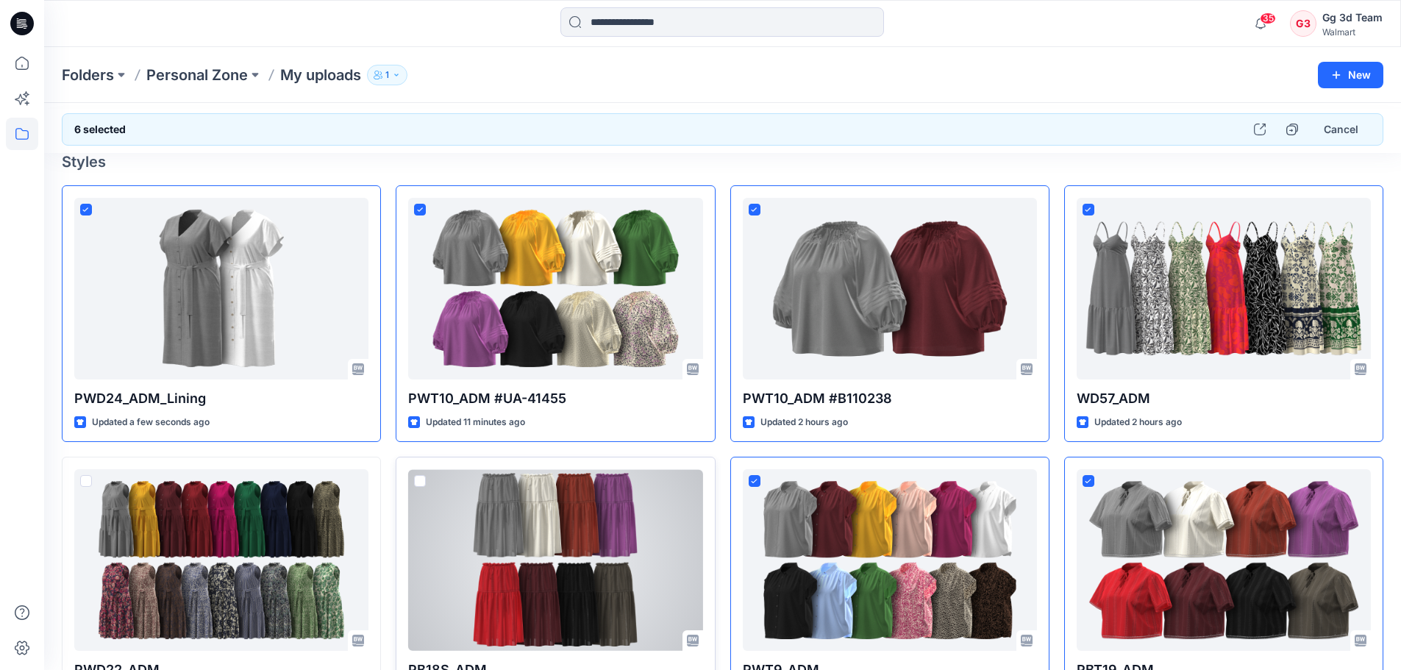
click at [423, 480] on span at bounding box center [420, 481] width 12 height 12
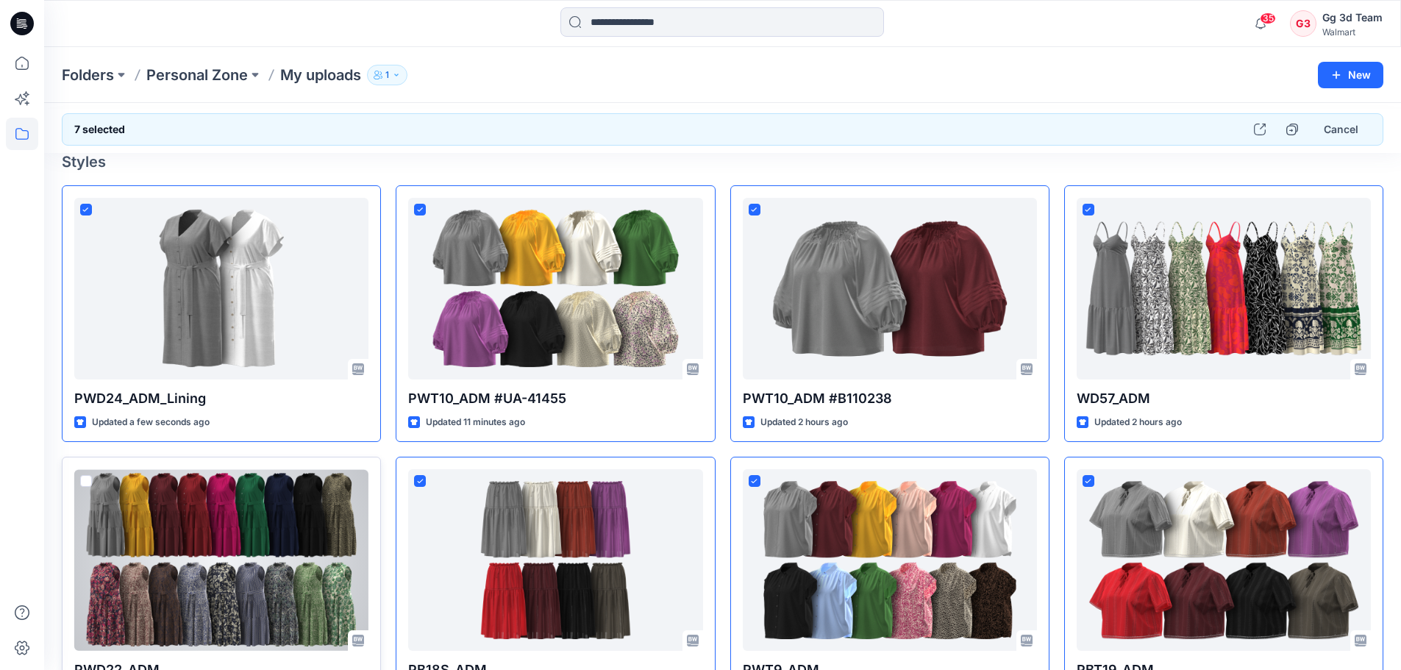
click at [82, 483] on span at bounding box center [86, 481] width 12 height 12
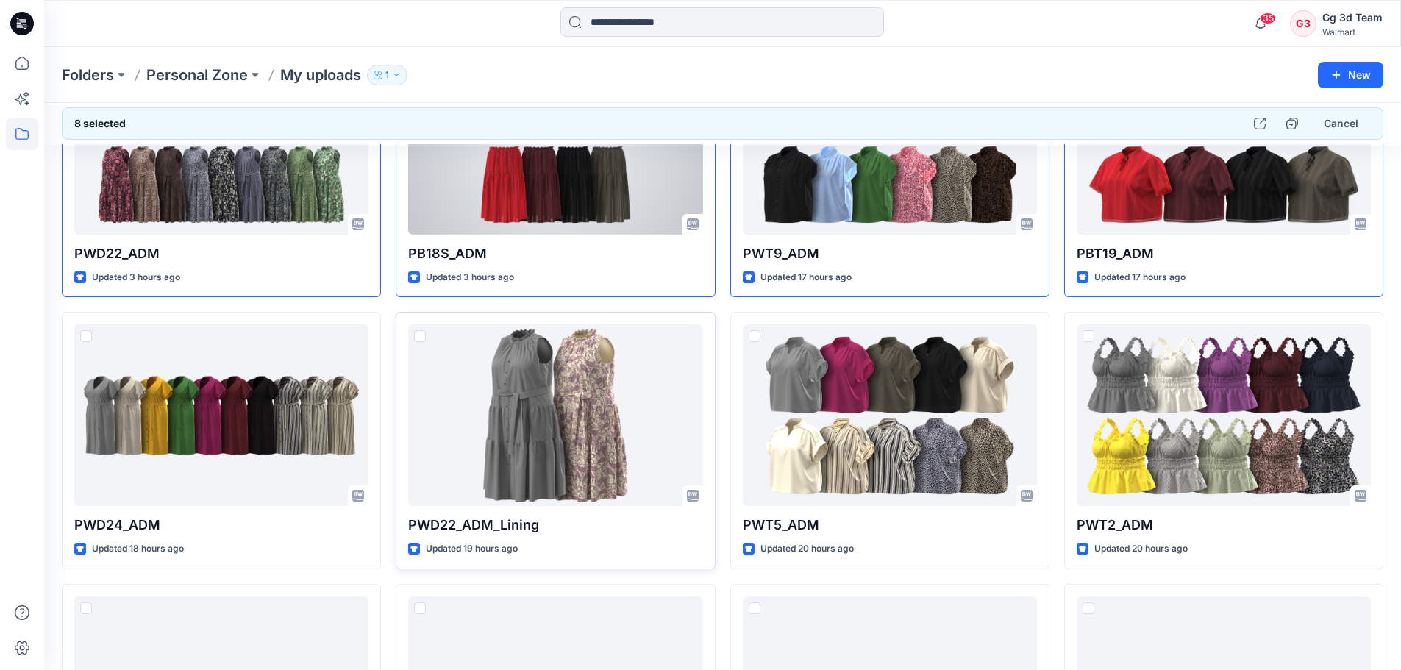
scroll to position [524, 0]
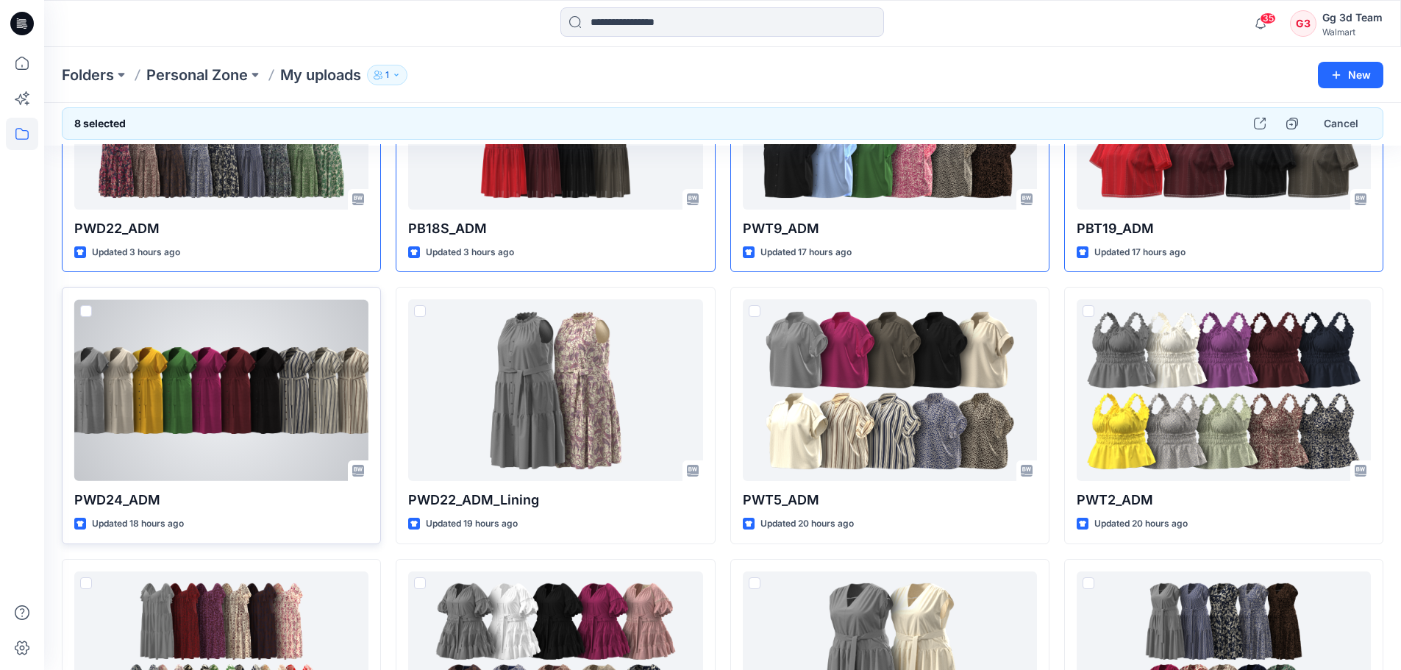
click at [85, 313] on span at bounding box center [86, 311] width 12 height 12
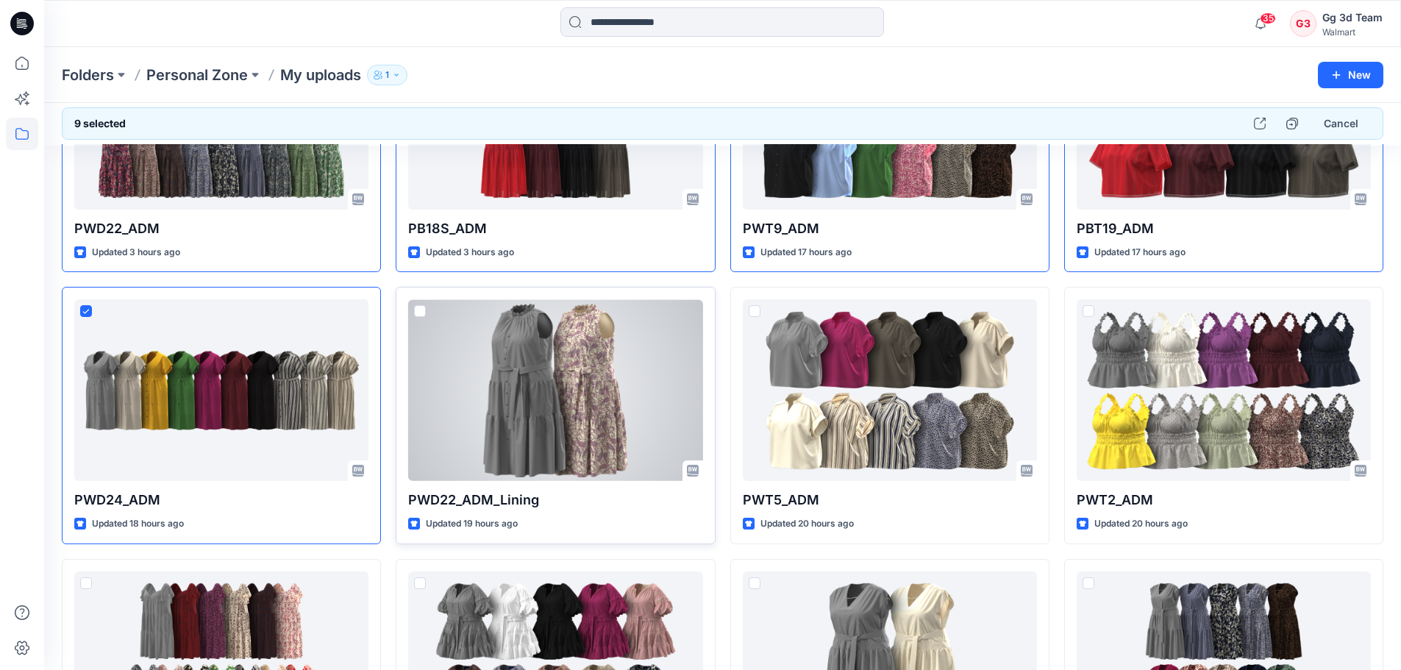
click at [416, 311] on span at bounding box center [420, 311] width 12 height 12
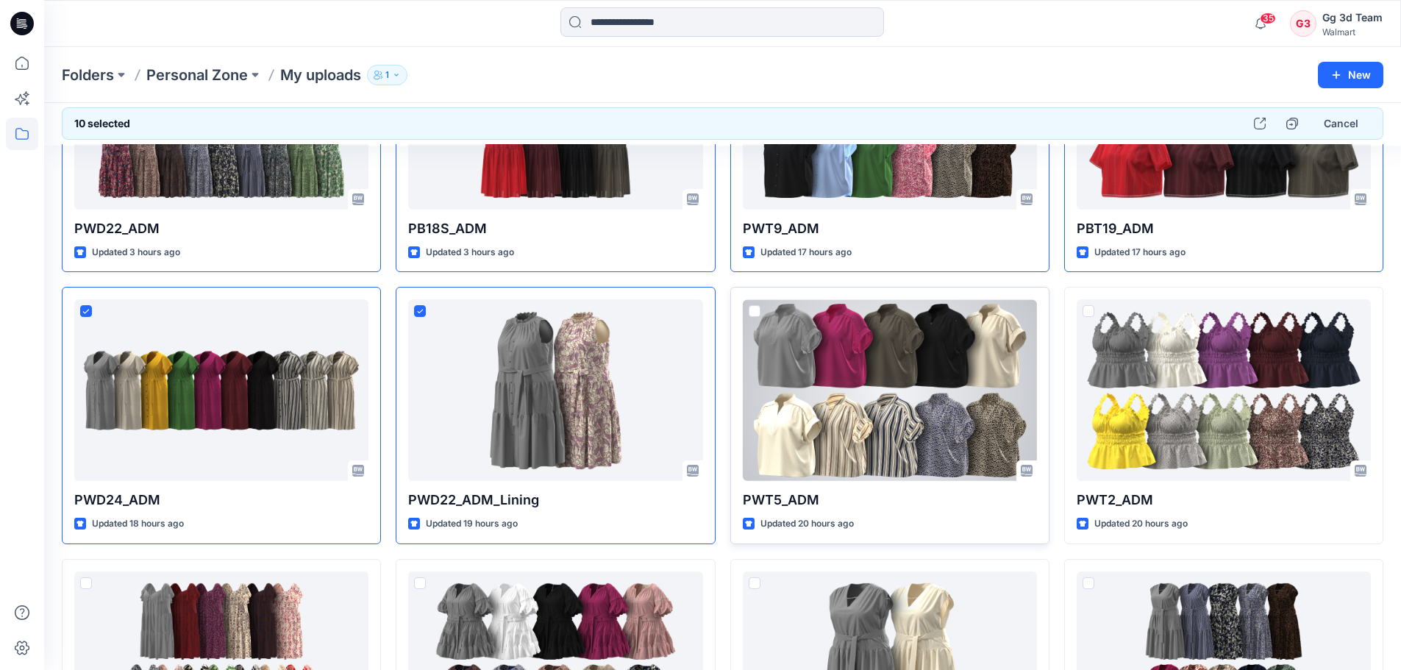
click at [753, 316] on span at bounding box center [755, 311] width 12 height 12
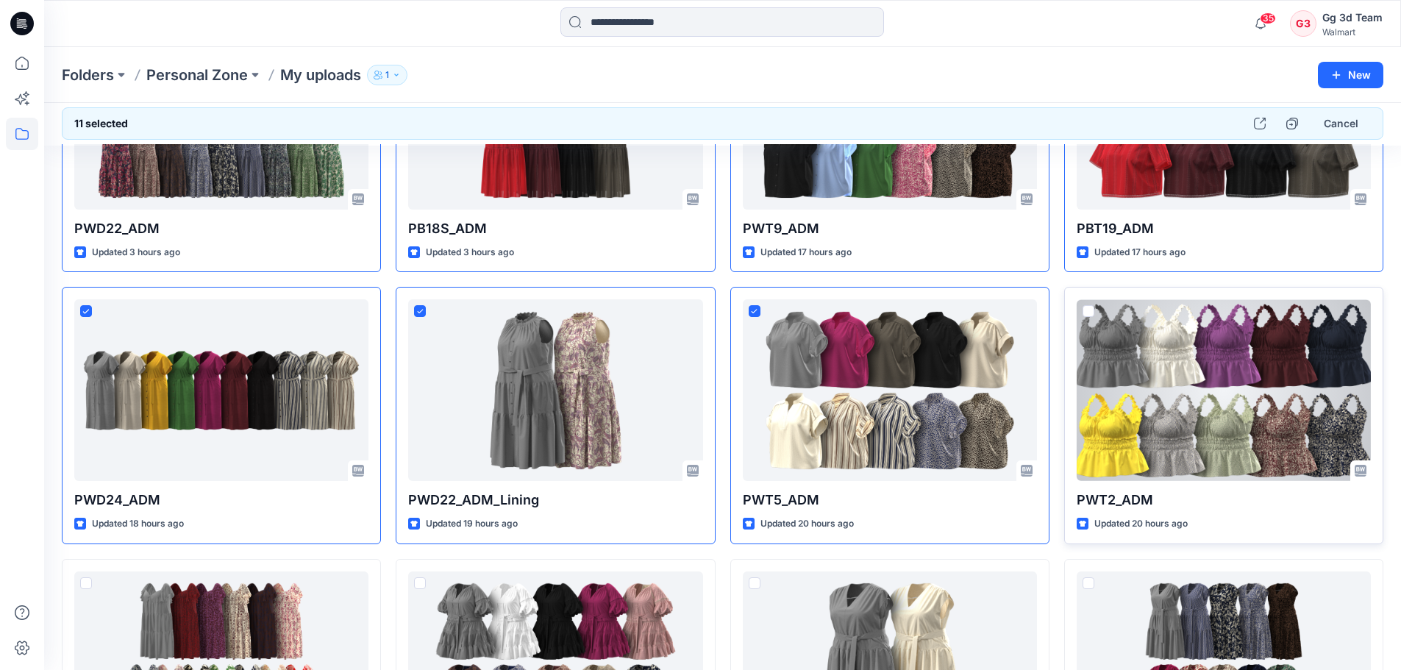
click at [1093, 310] on span at bounding box center [1089, 311] width 12 height 12
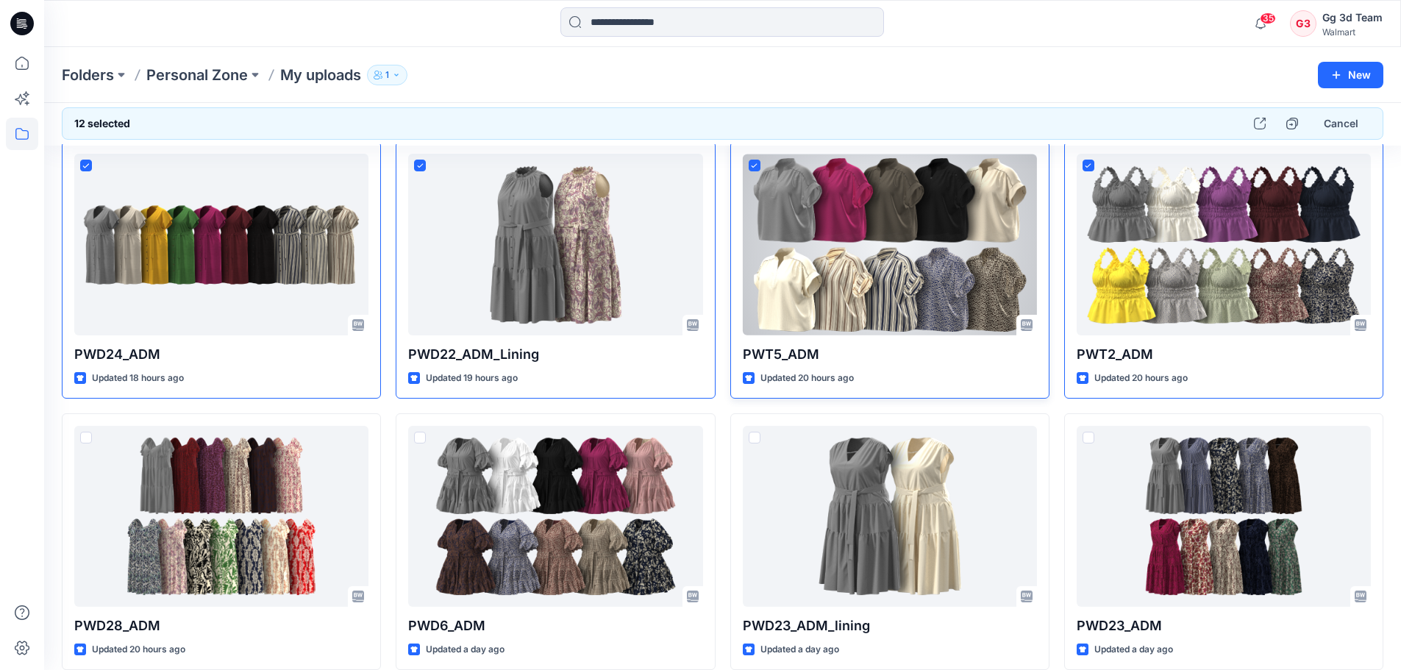
scroll to position [671, 0]
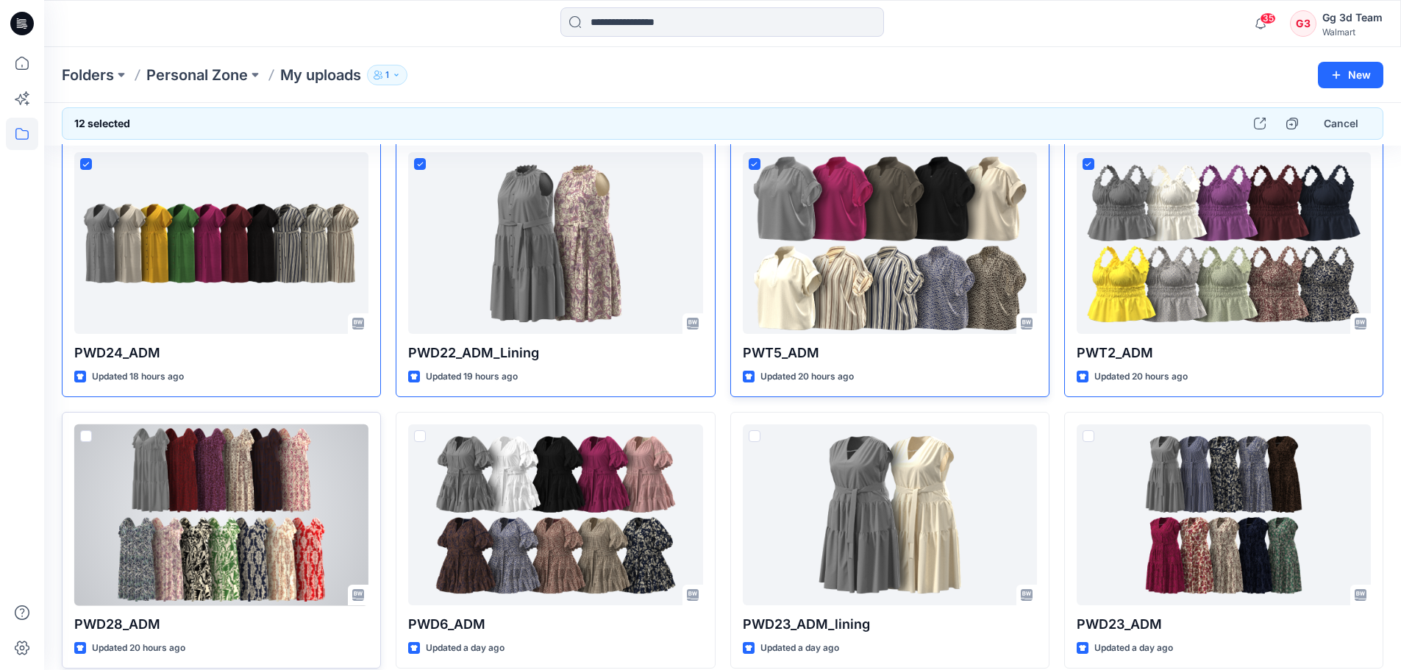
click at [82, 435] on span at bounding box center [86, 436] width 12 height 12
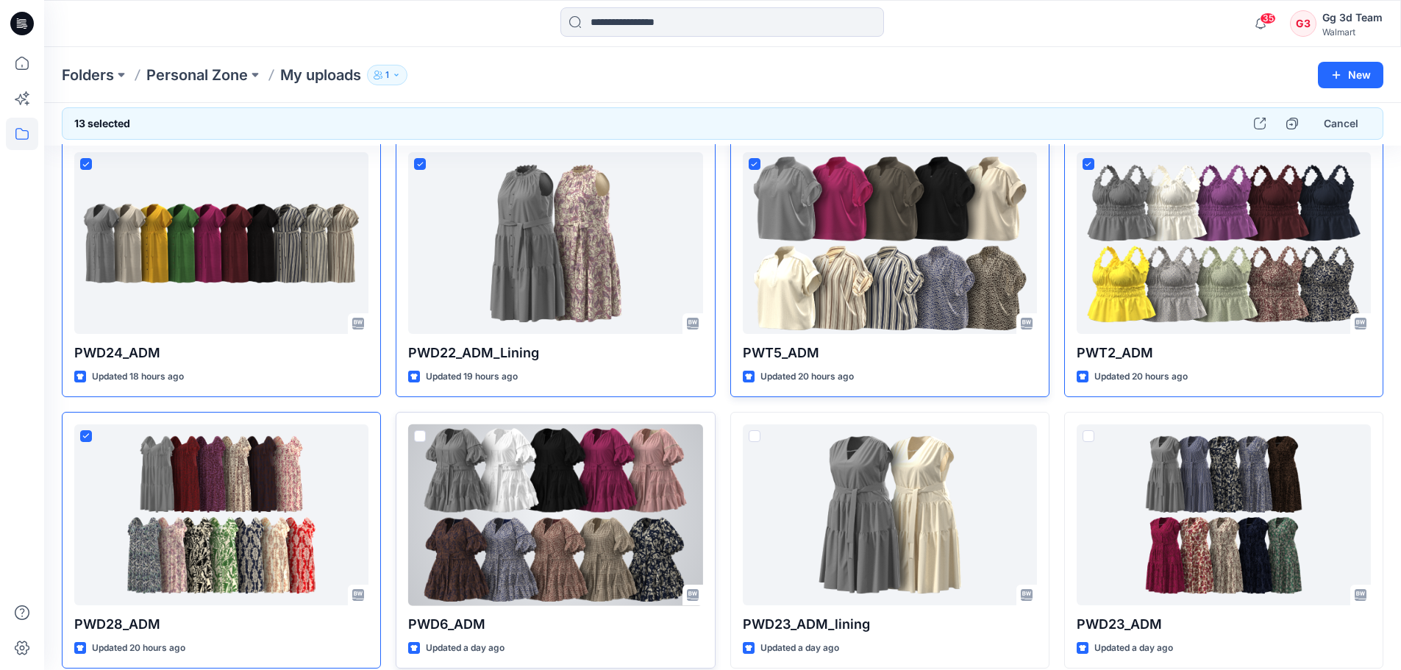
click at [423, 436] on span at bounding box center [420, 436] width 12 height 12
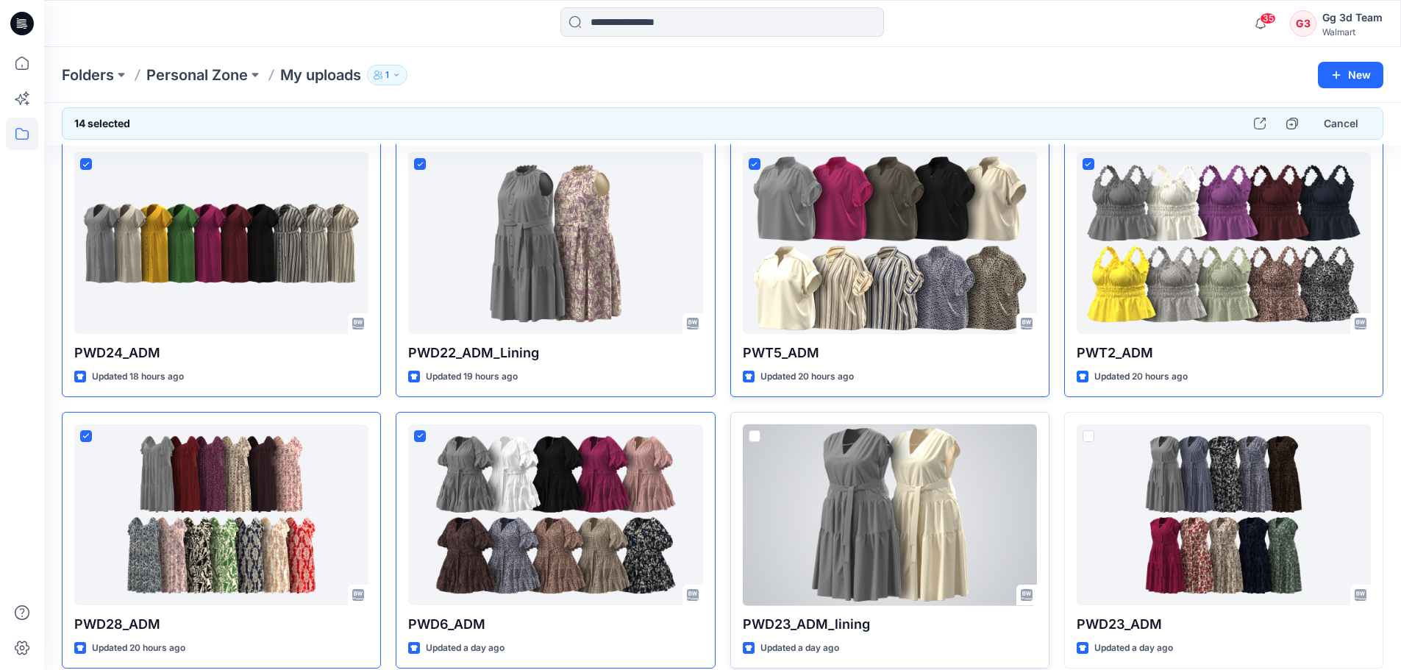
click at [753, 434] on span at bounding box center [755, 436] width 12 height 12
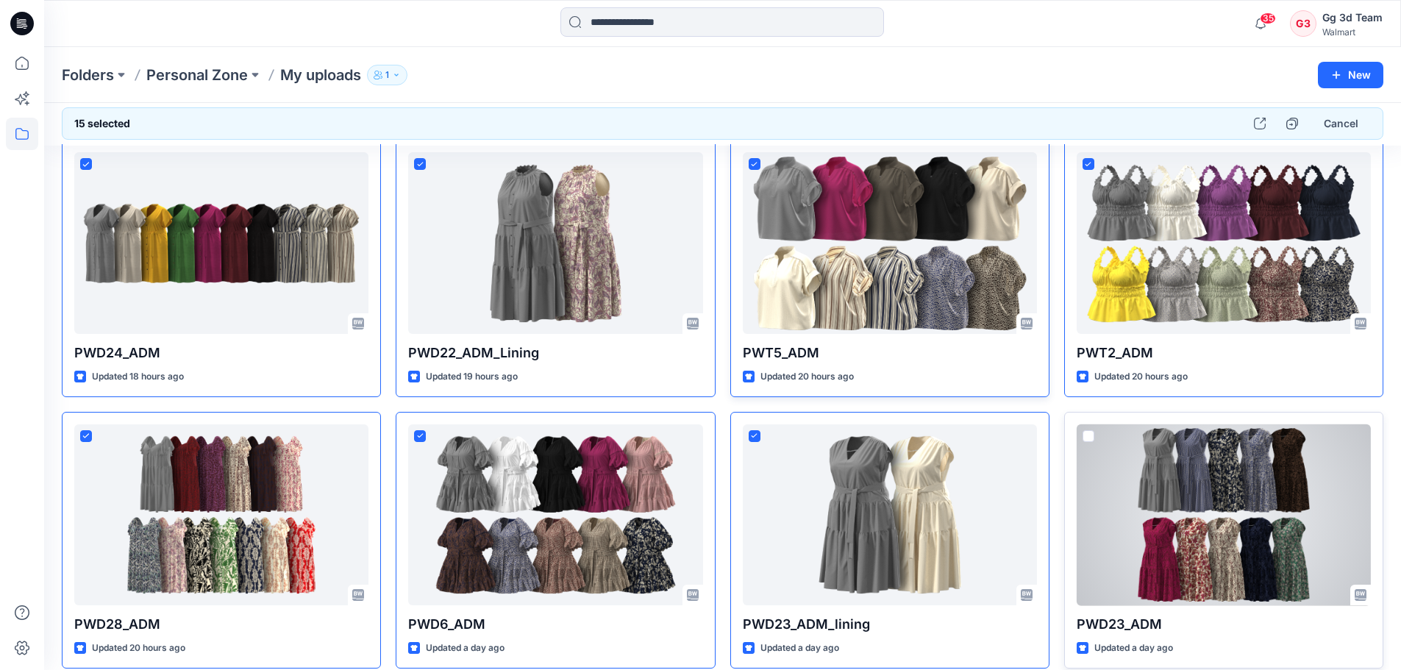
click at [1090, 436] on span at bounding box center [1089, 436] width 12 height 12
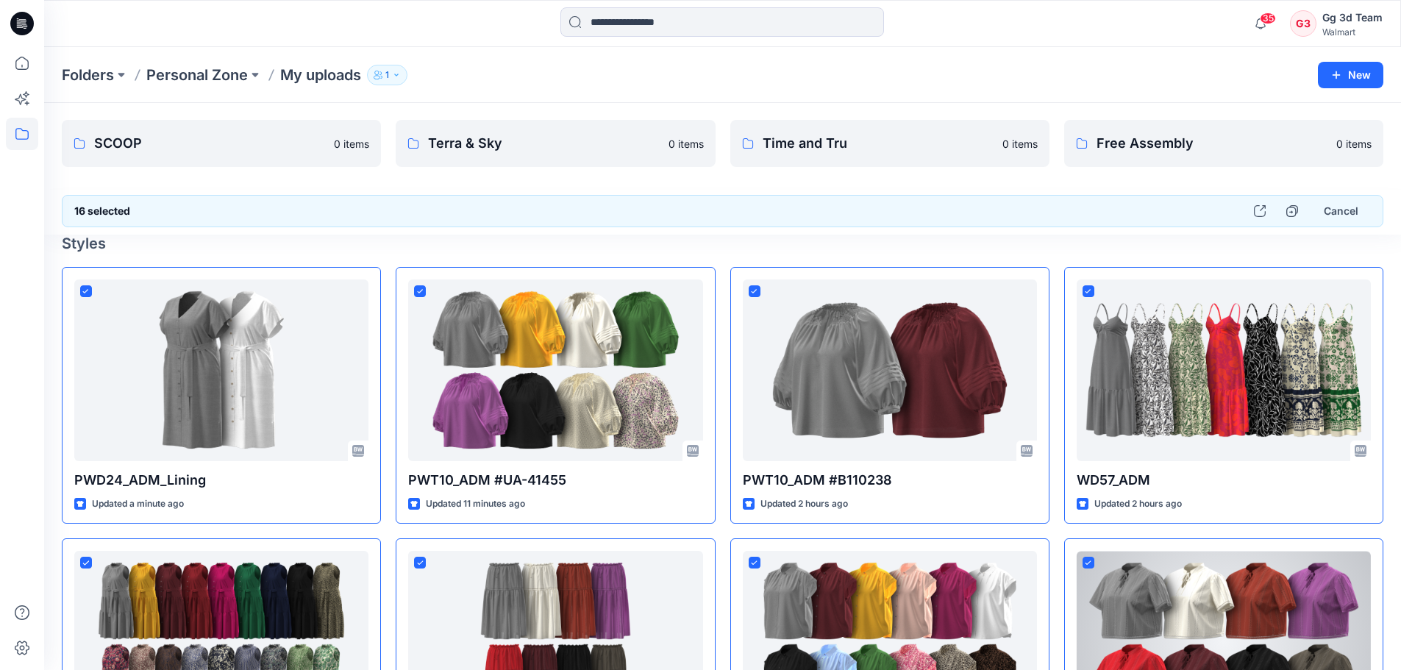
scroll to position [0, 0]
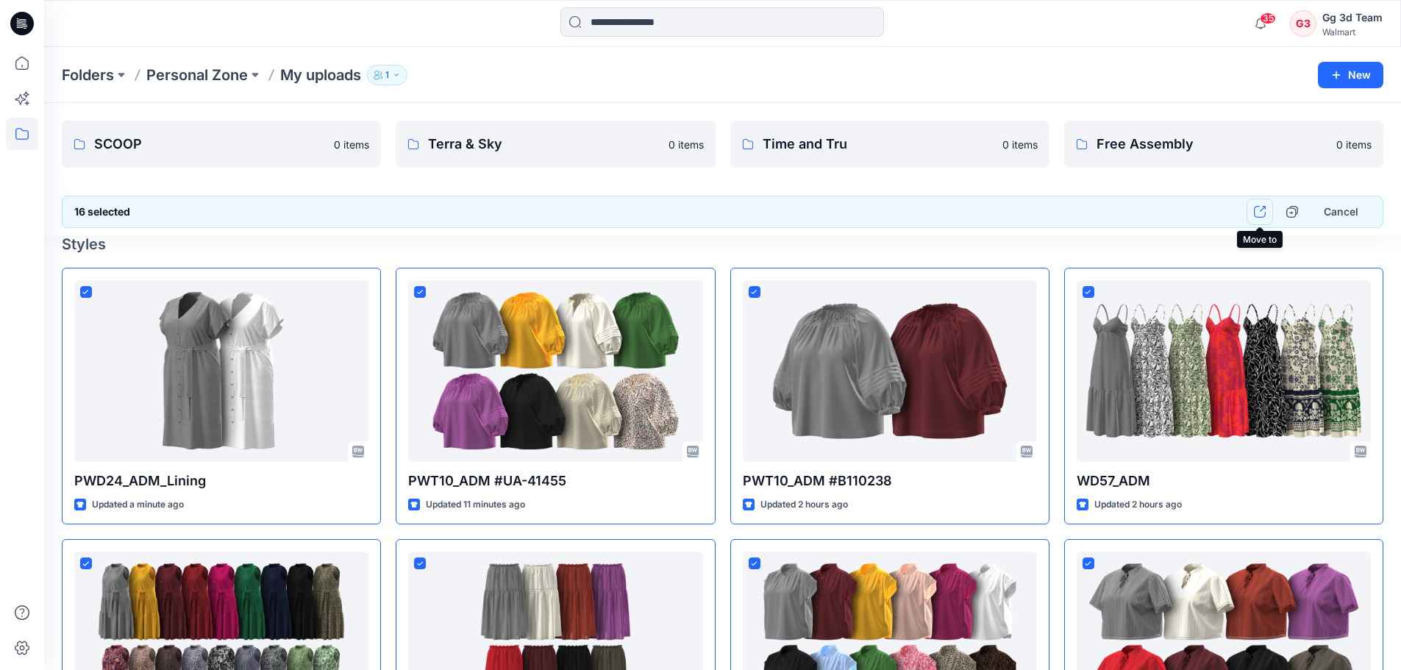
click at [1262, 213] on icon "button" at bounding box center [1260, 212] width 12 height 12
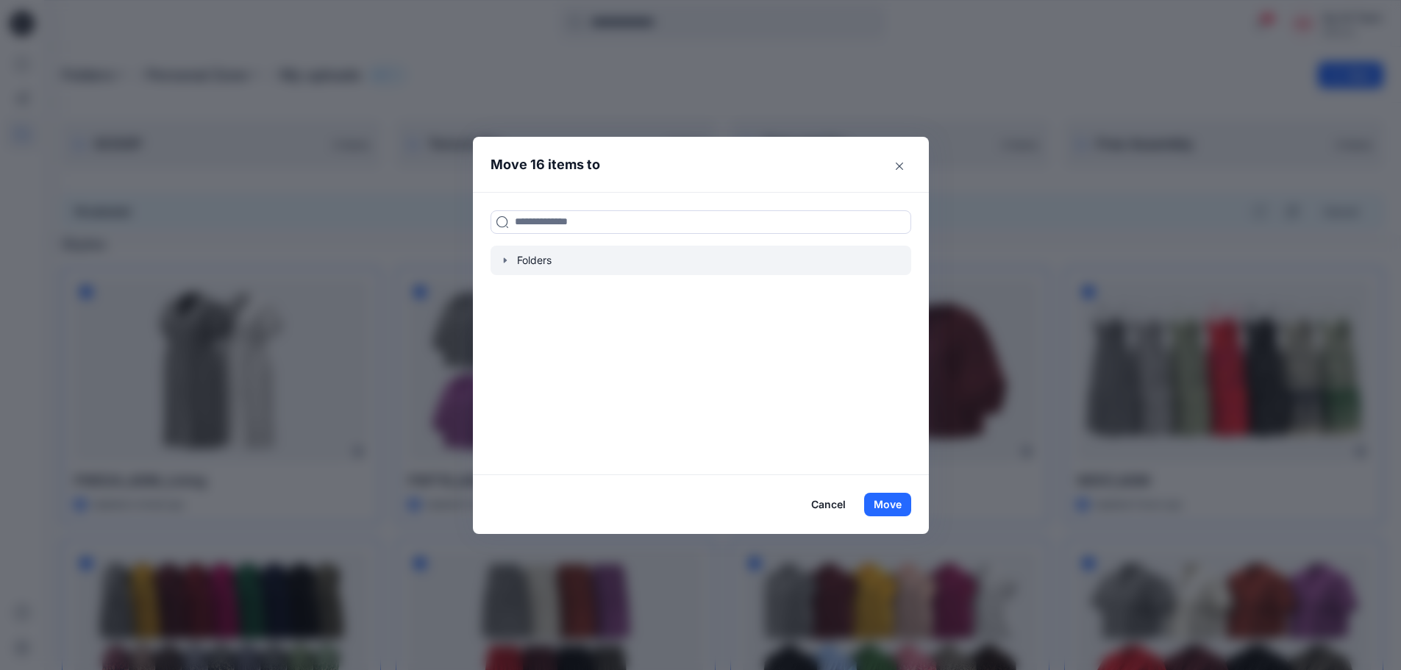
click at [514, 269] on div at bounding box center [701, 260] width 421 height 29
click at [506, 262] on icon "button" at bounding box center [504, 259] width 3 height 5
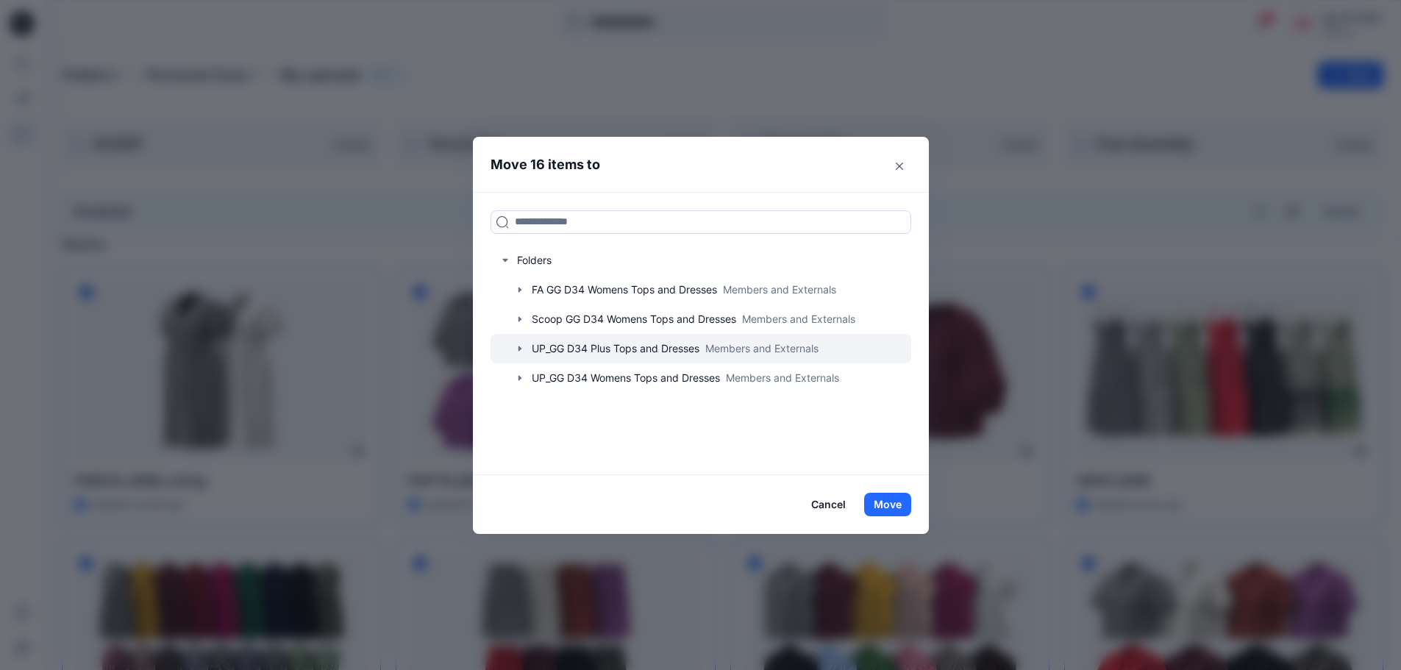
click at [523, 353] on icon "button" at bounding box center [520, 349] width 12 height 12
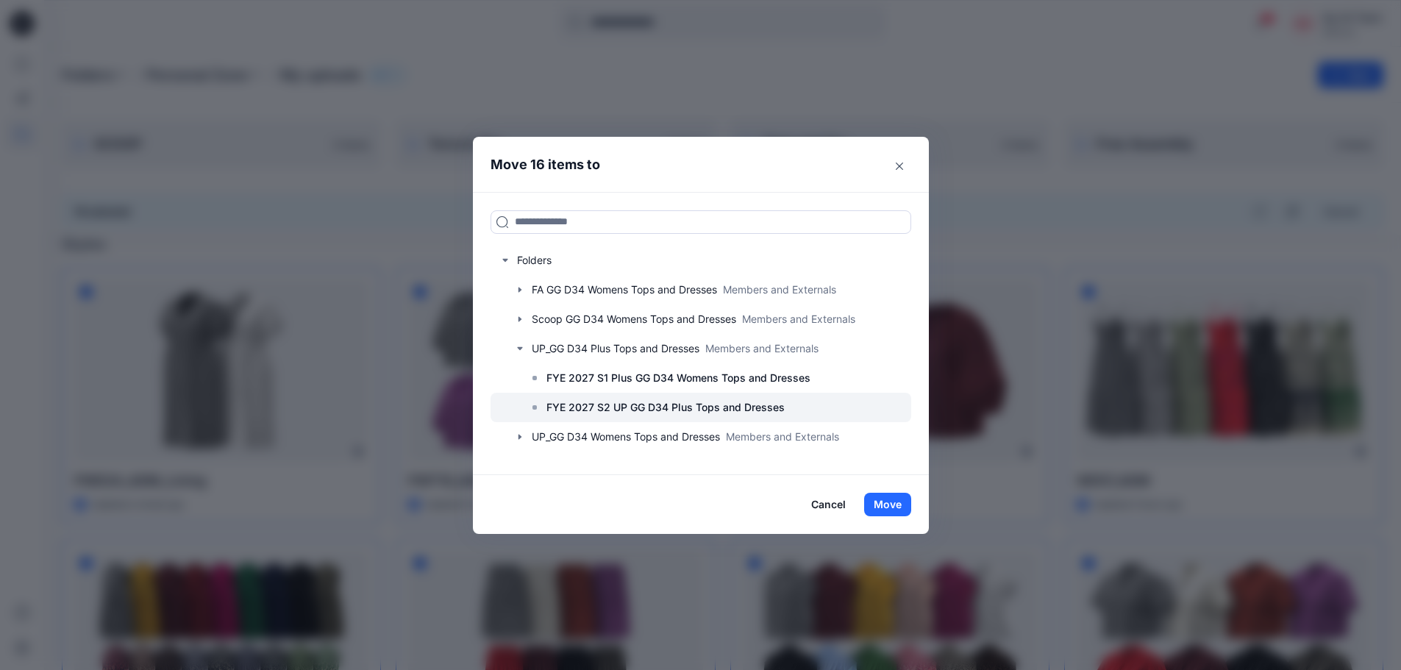
click at [621, 406] on p "FYE 2027 S2 UP GG D34 Plus Tops and Dresses" at bounding box center [666, 408] width 238 height 18
click at [912, 506] on button "Move" at bounding box center [887, 505] width 47 height 24
click at [888, 505] on button "Move" at bounding box center [887, 505] width 47 height 24
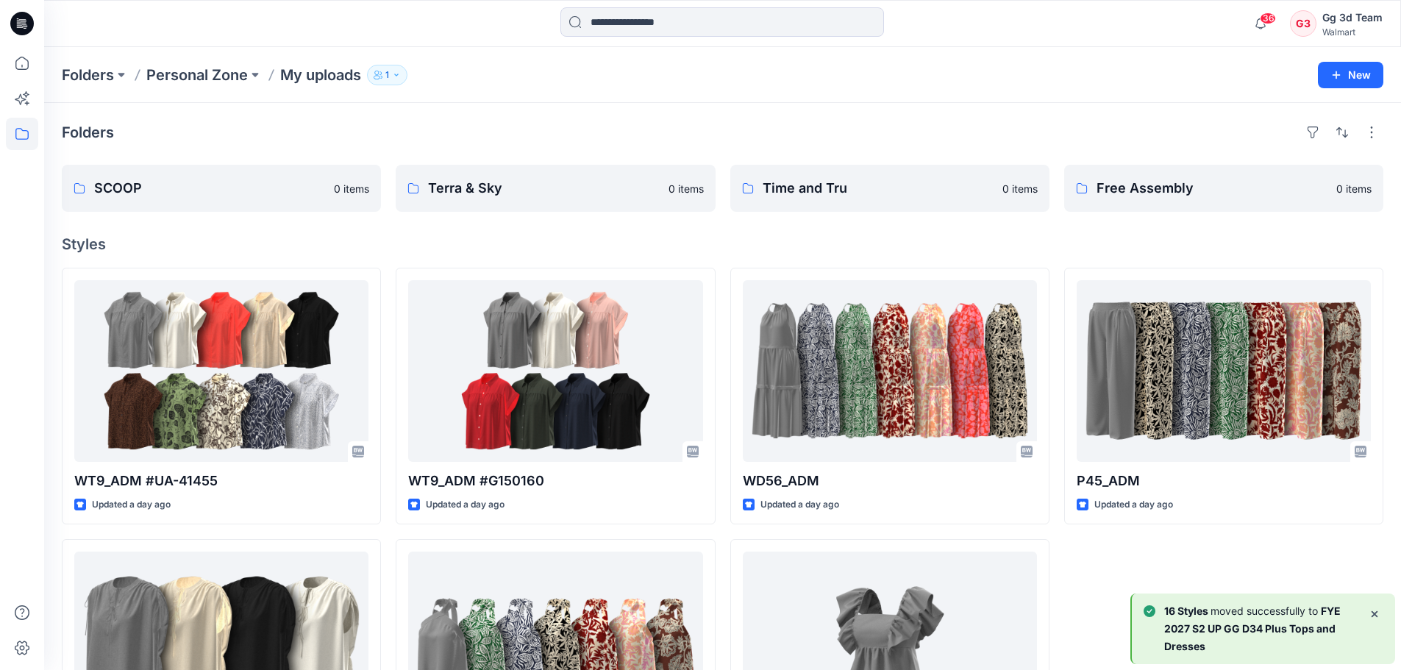
click at [1269, 641] on p "16 [PERSON_NAME] moved successfully to FYE 2027 S2 UP GG D34 Plus Tops and Dres…" at bounding box center [1261, 629] width 193 height 53
click at [68, 77] on p "Folders" at bounding box center [88, 75] width 52 height 21
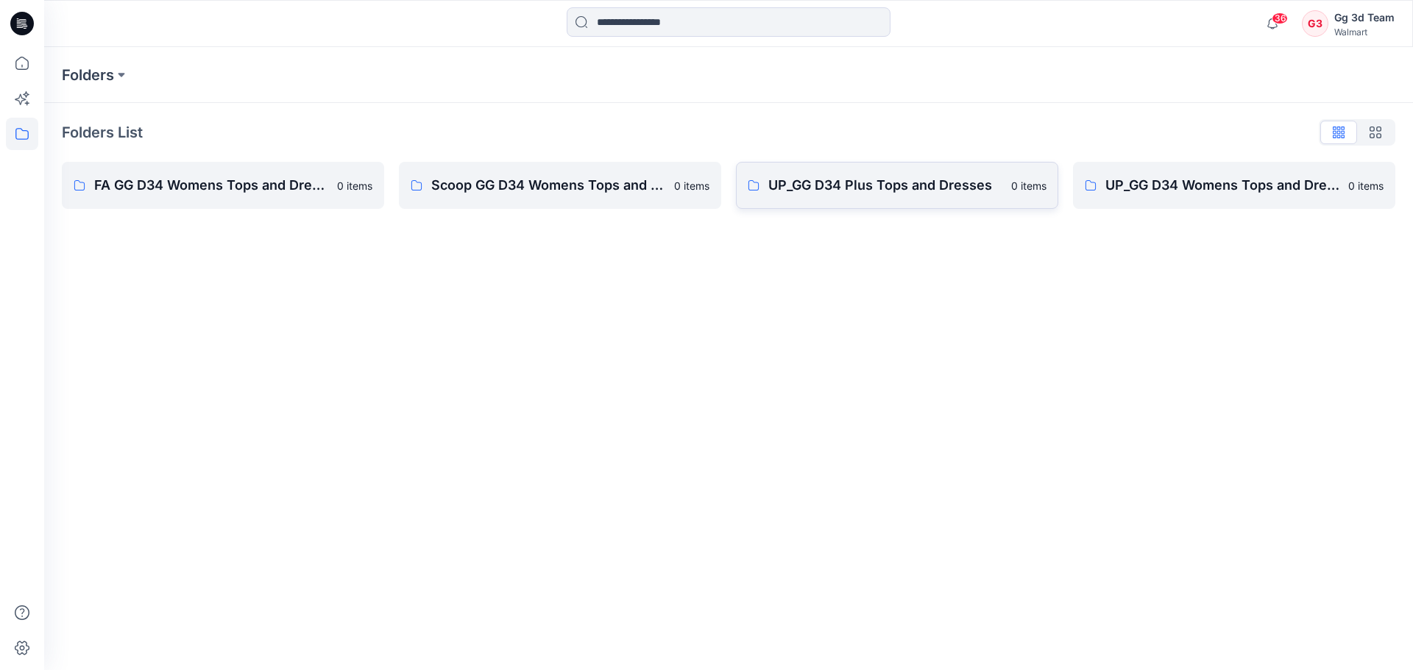
click at [934, 189] on p "UP_GG D34 Plus Tops and Dresses" at bounding box center [885, 185] width 234 height 21
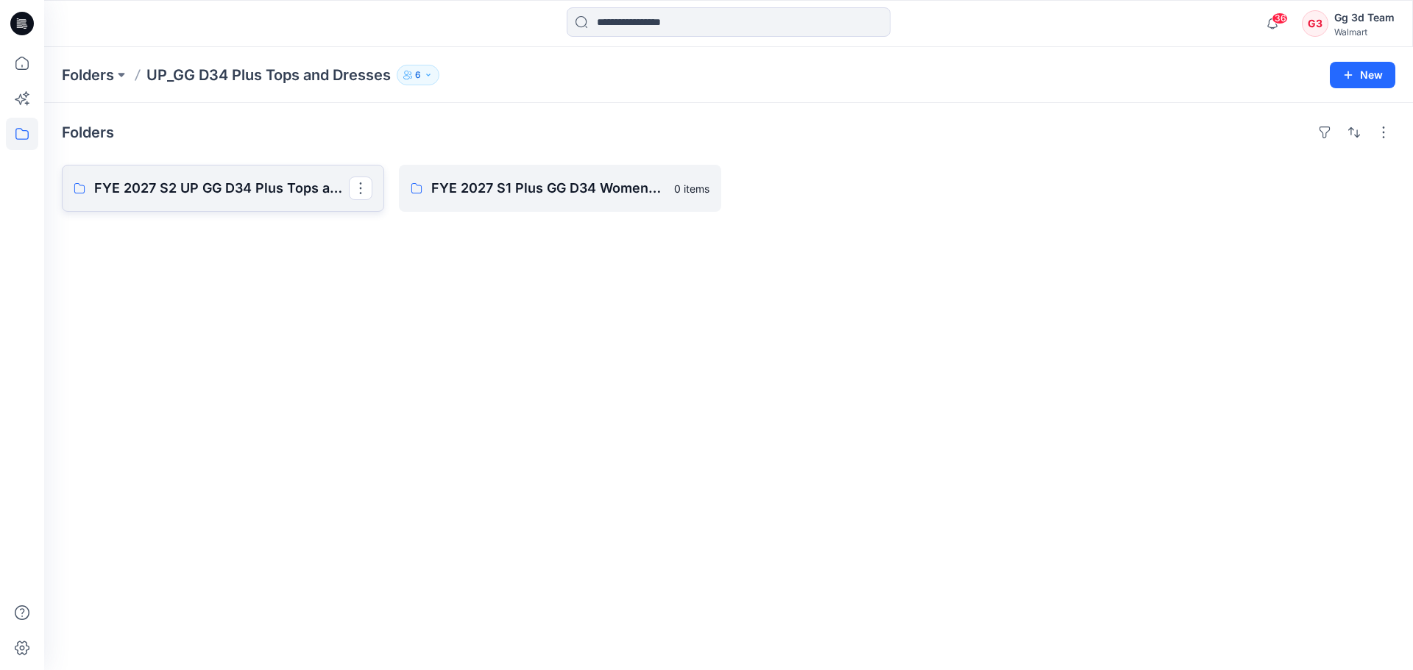
click at [216, 209] on link "FYE 2027 S2 UP GG D34 Plus Tops and Dresses" at bounding box center [223, 188] width 322 height 47
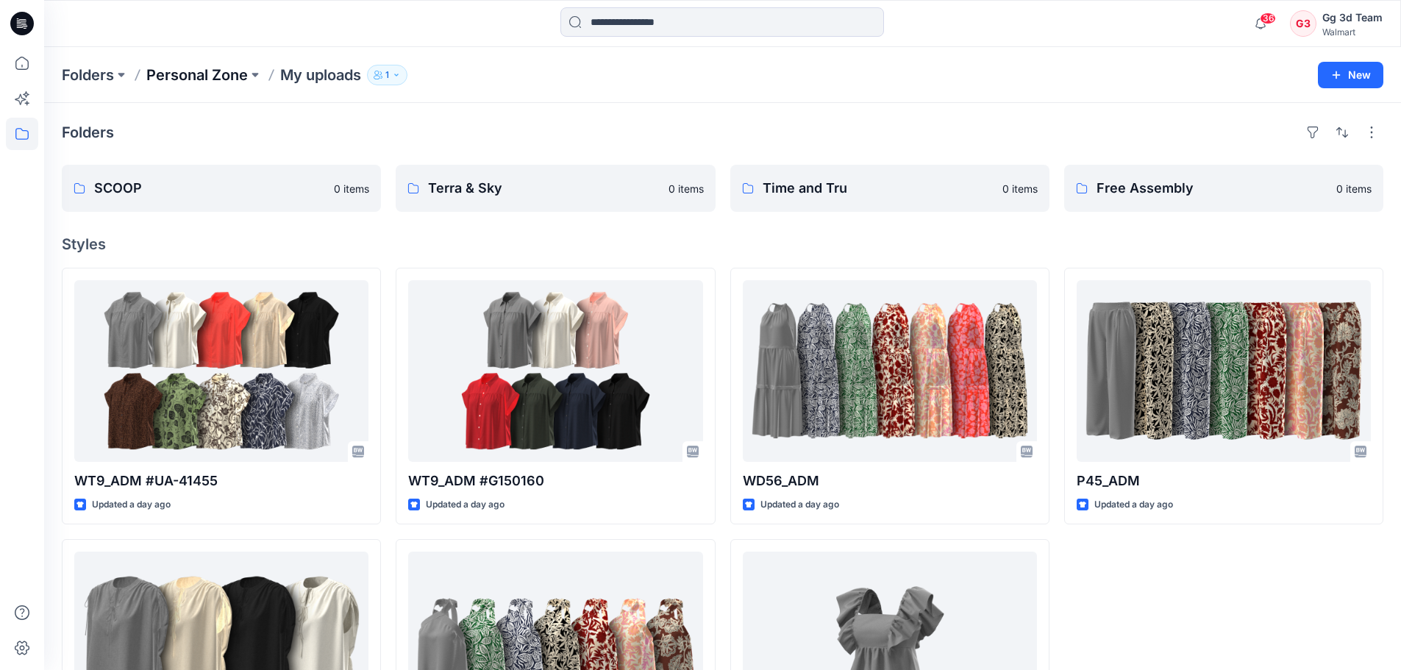
click at [196, 67] on p "Personal Zone" at bounding box center [197, 75] width 102 height 21
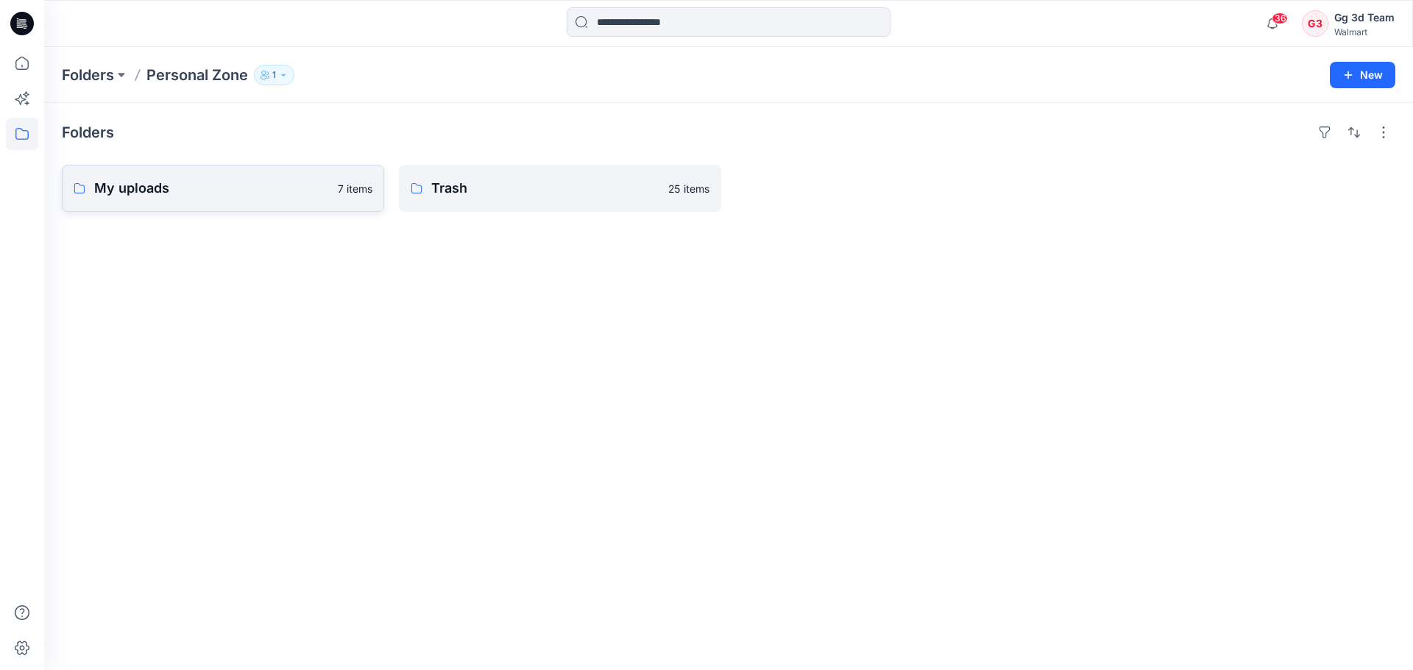
click at [233, 182] on p "My uploads" at bounding box center [211, 188] width 235 height 21
